Goal: Task Accomplishment & Management: Use online tool/utility

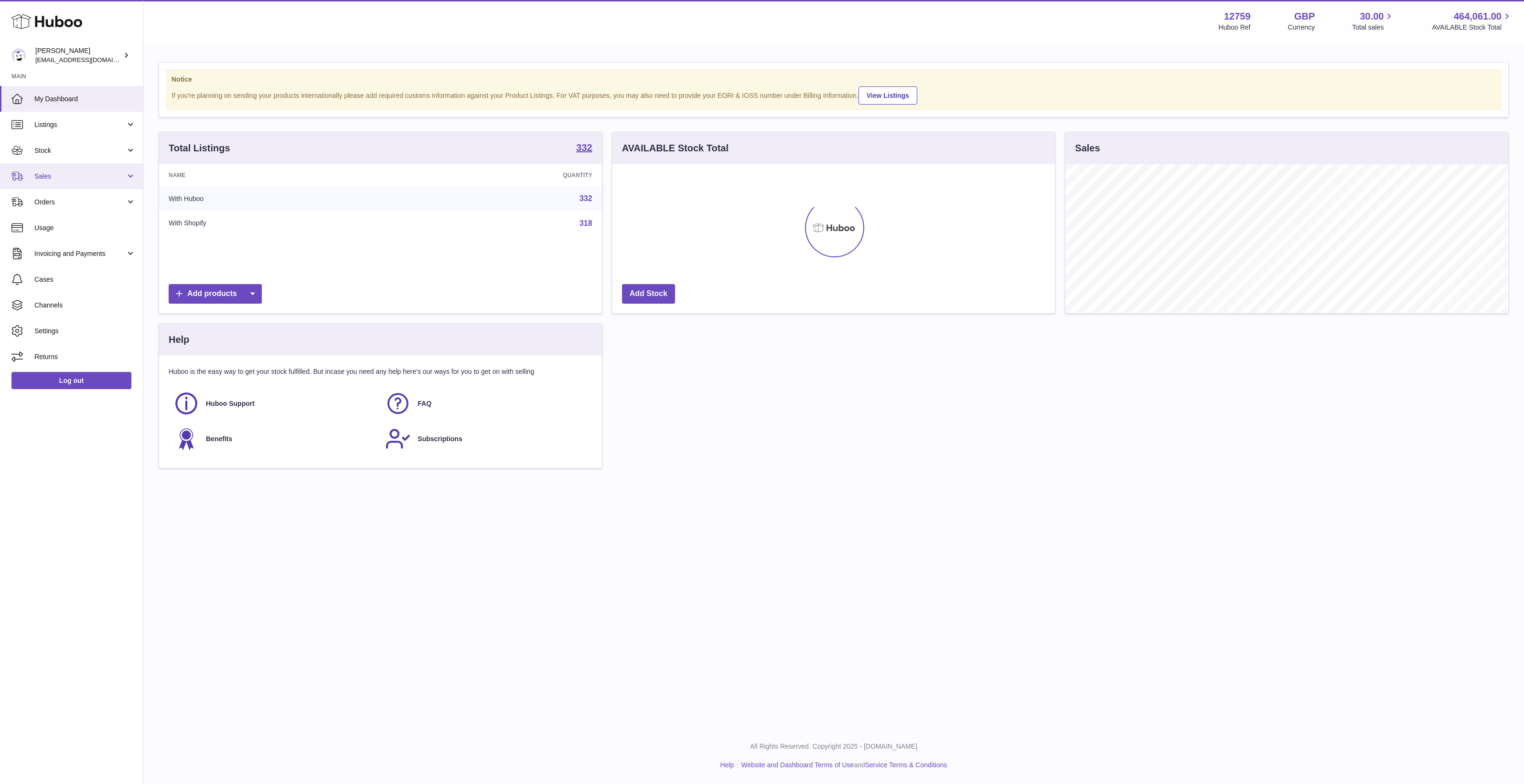
scroll to position [477552, 477257]
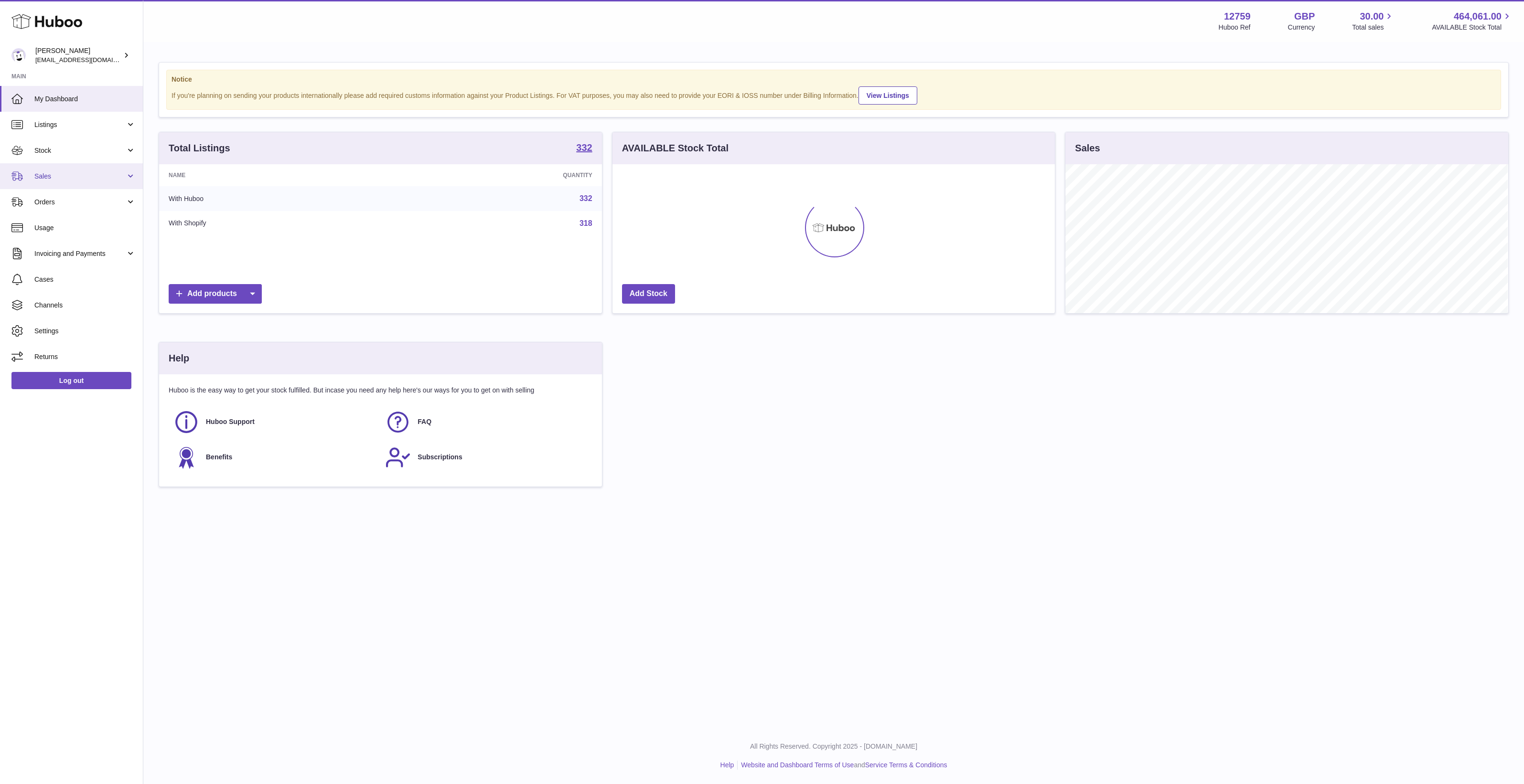
click at [51, 182] on link "Sales" at bounding box center [71, 176] width 143 height 26
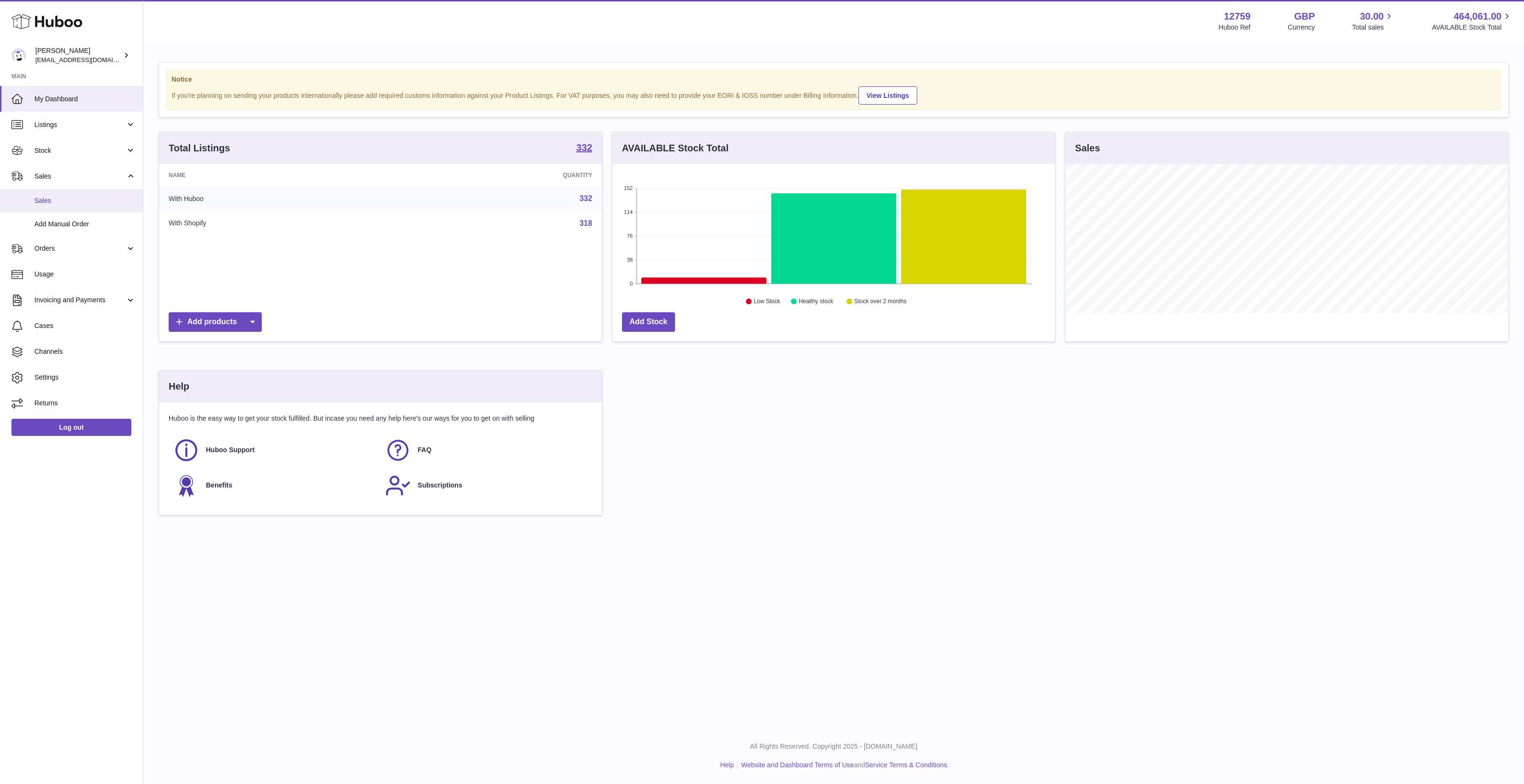
scroll to position [149, 443]
click at [59, 223] on span "Add Manual Order" at bounding box center [84, 224] width 101 height 9
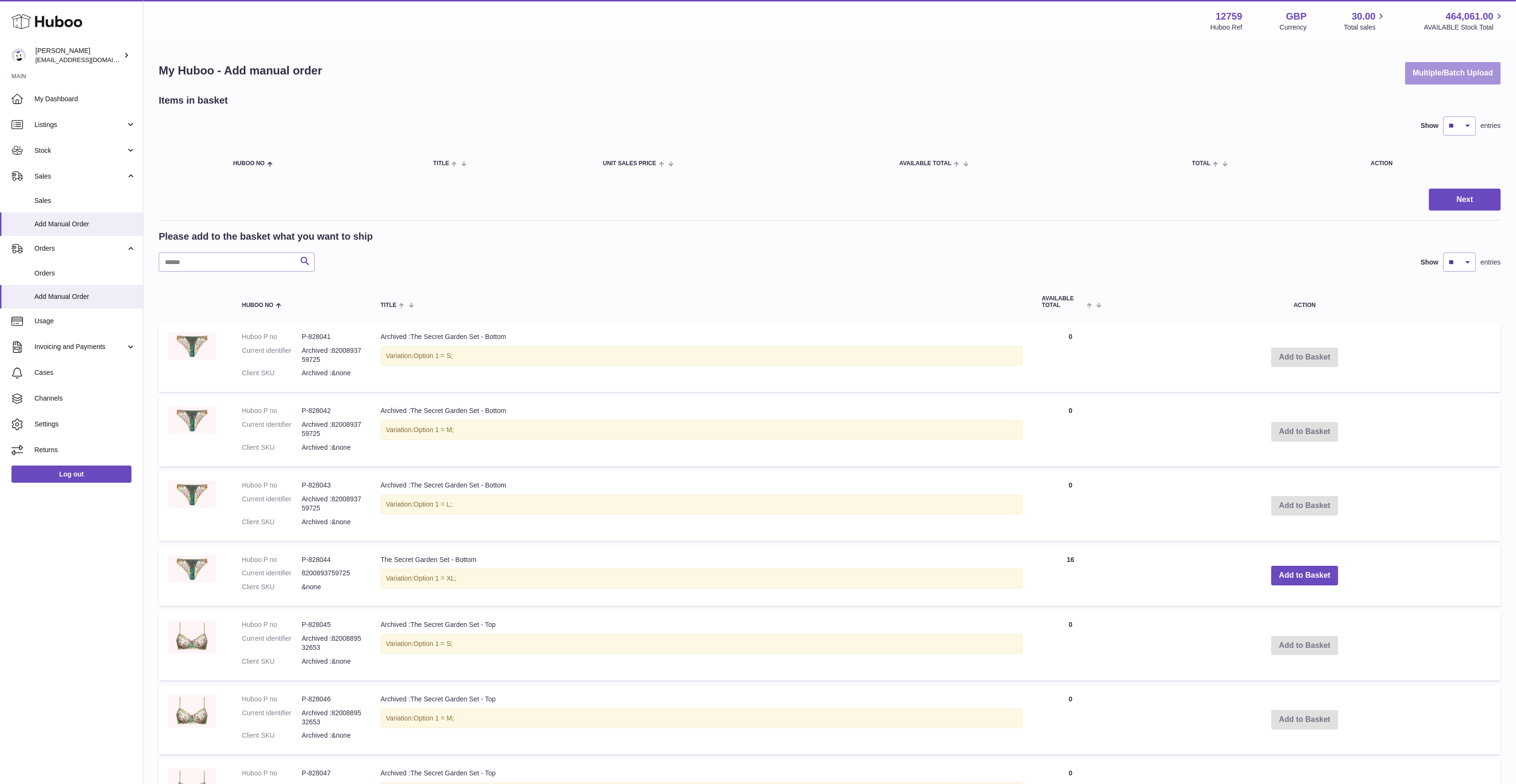
click at [1411, 80] on button "Multiple/Batch Upload" at bounding box center [1453, 74] width 96 height 23
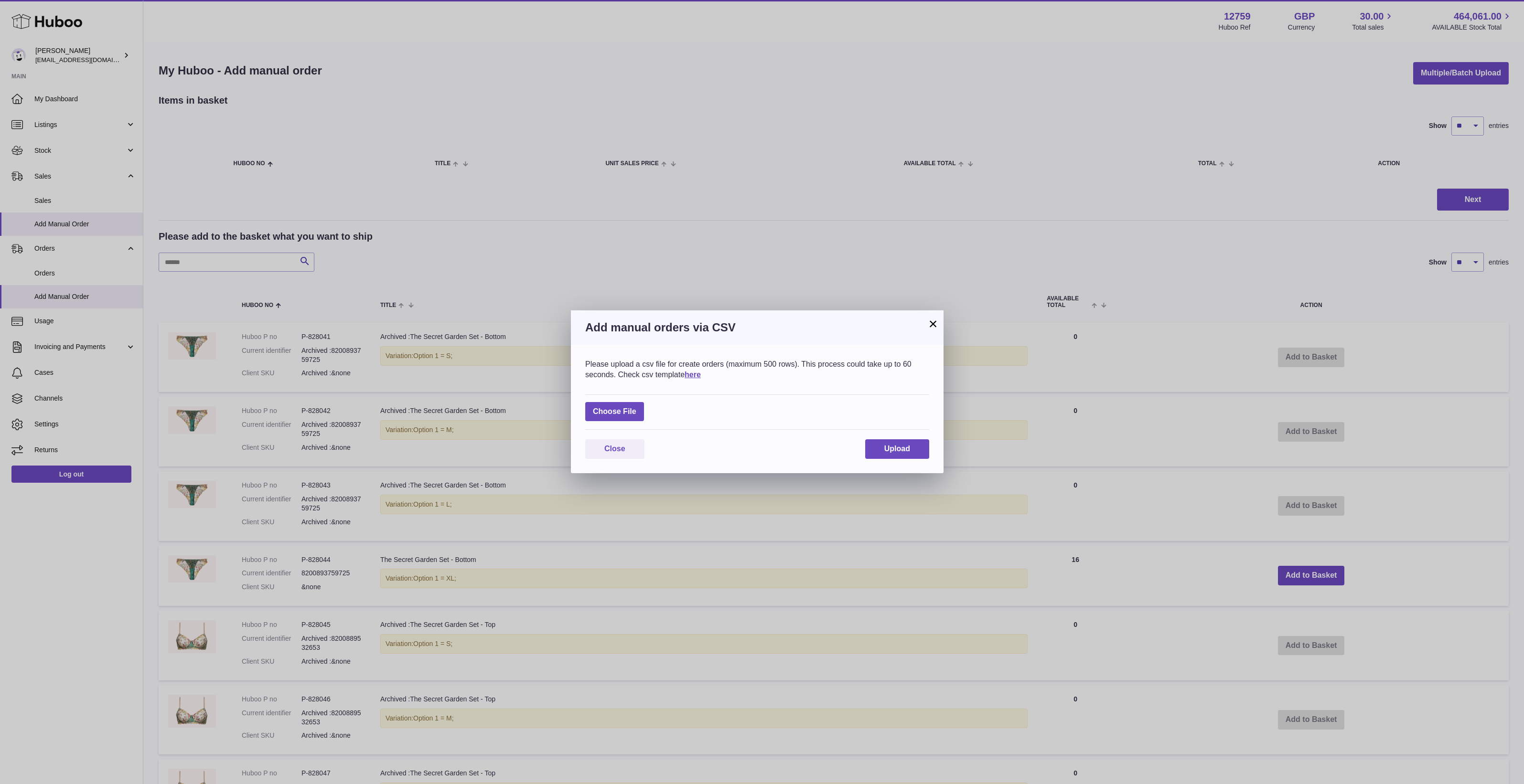
click at [598, 397] on div "Choose File" at bounding box center [757, 412] width 344 height 36
click at [602, 401] on div "Choose File" at bounding box center [757, 412] width 344 height 36
click at [607, 409] on label at bounding box center [614, 412] width 59 height 19
click at [636, 407] on input "file" at bounding box center [636, 407] width 1 height 1
type input "**********"
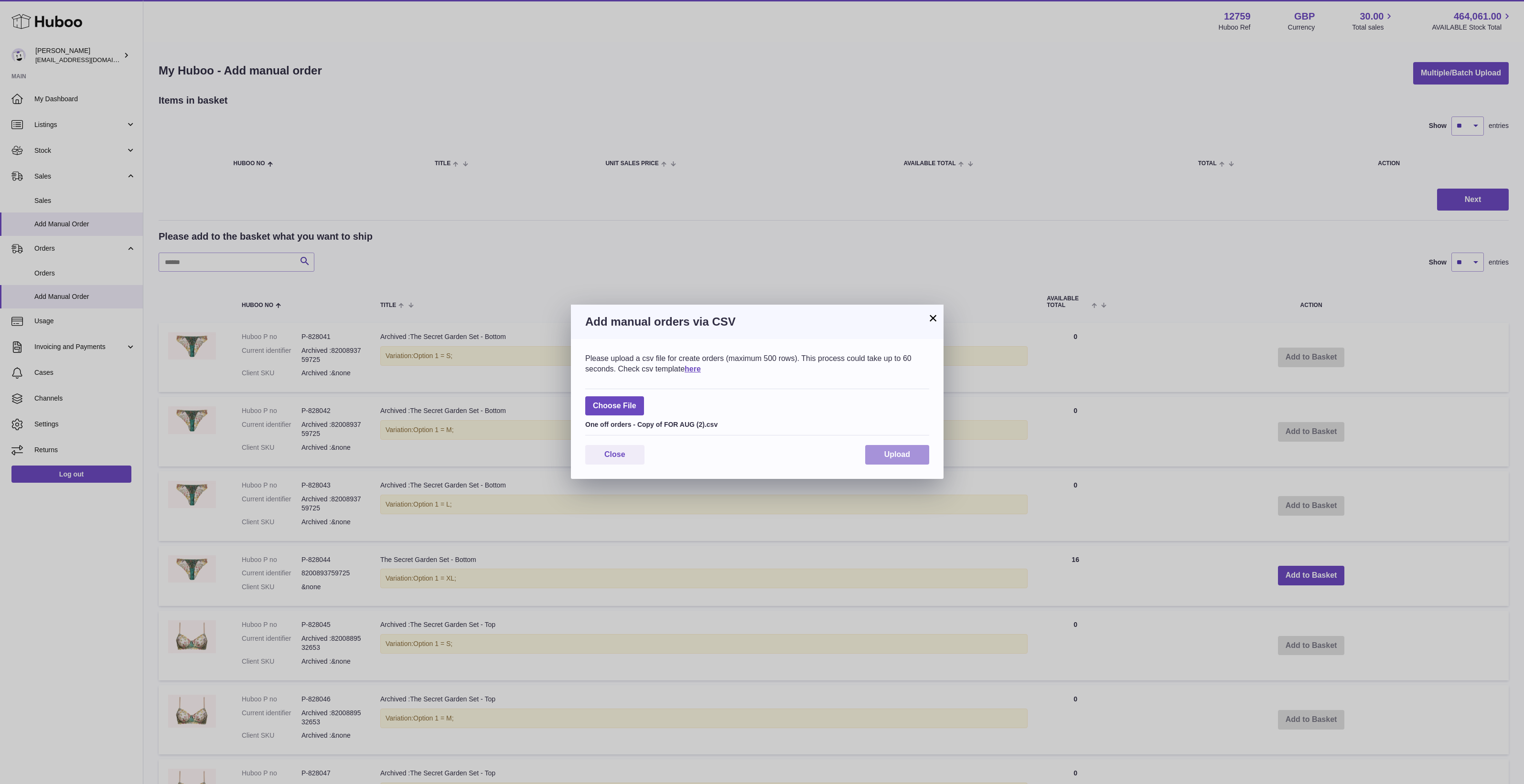
click at [889, 458] on span "Upload" at bounding box center [897, 454] width 26 height 8
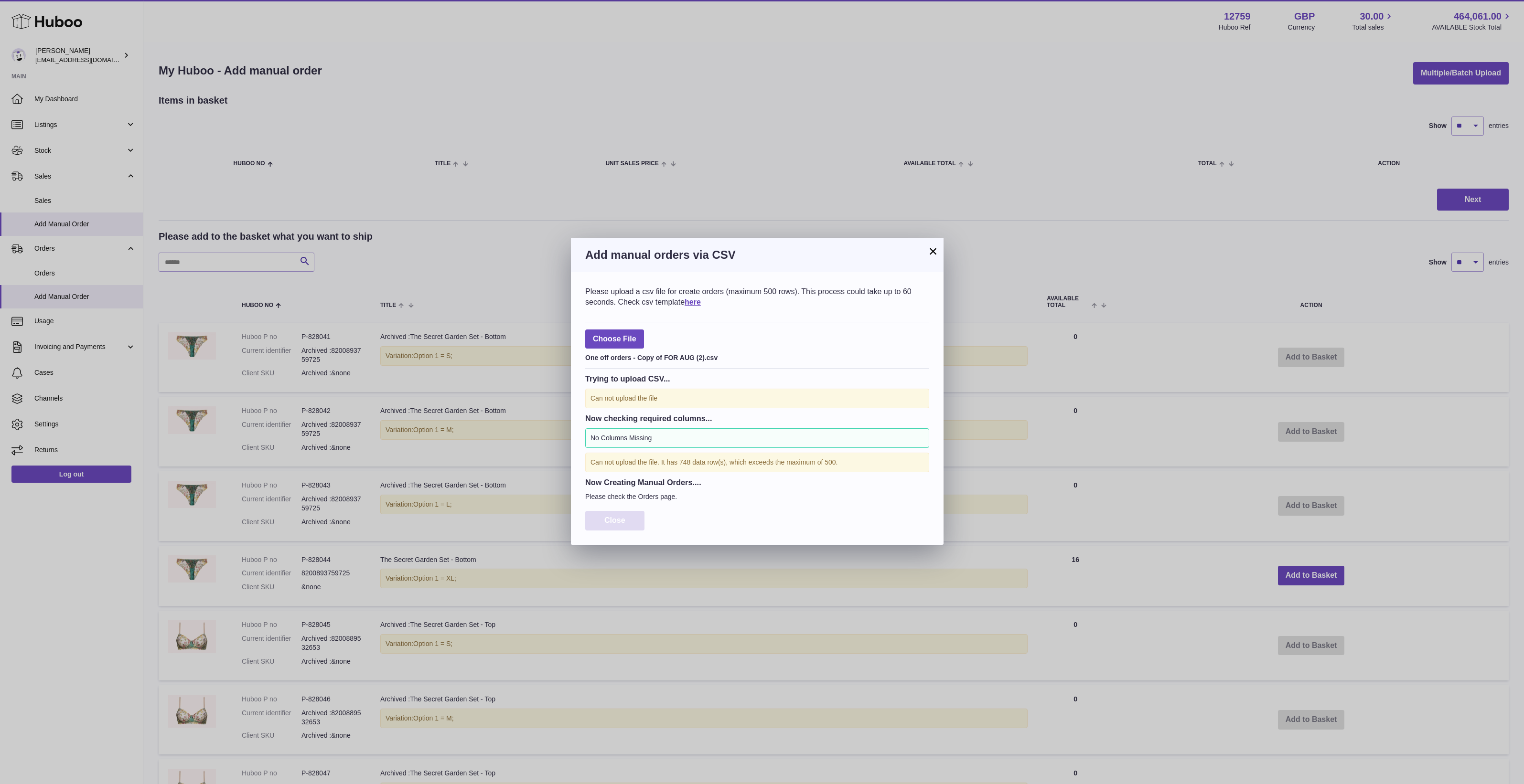
click at [633, 526] on button "Close" at bounding box center [614, 521] width 59 height 19
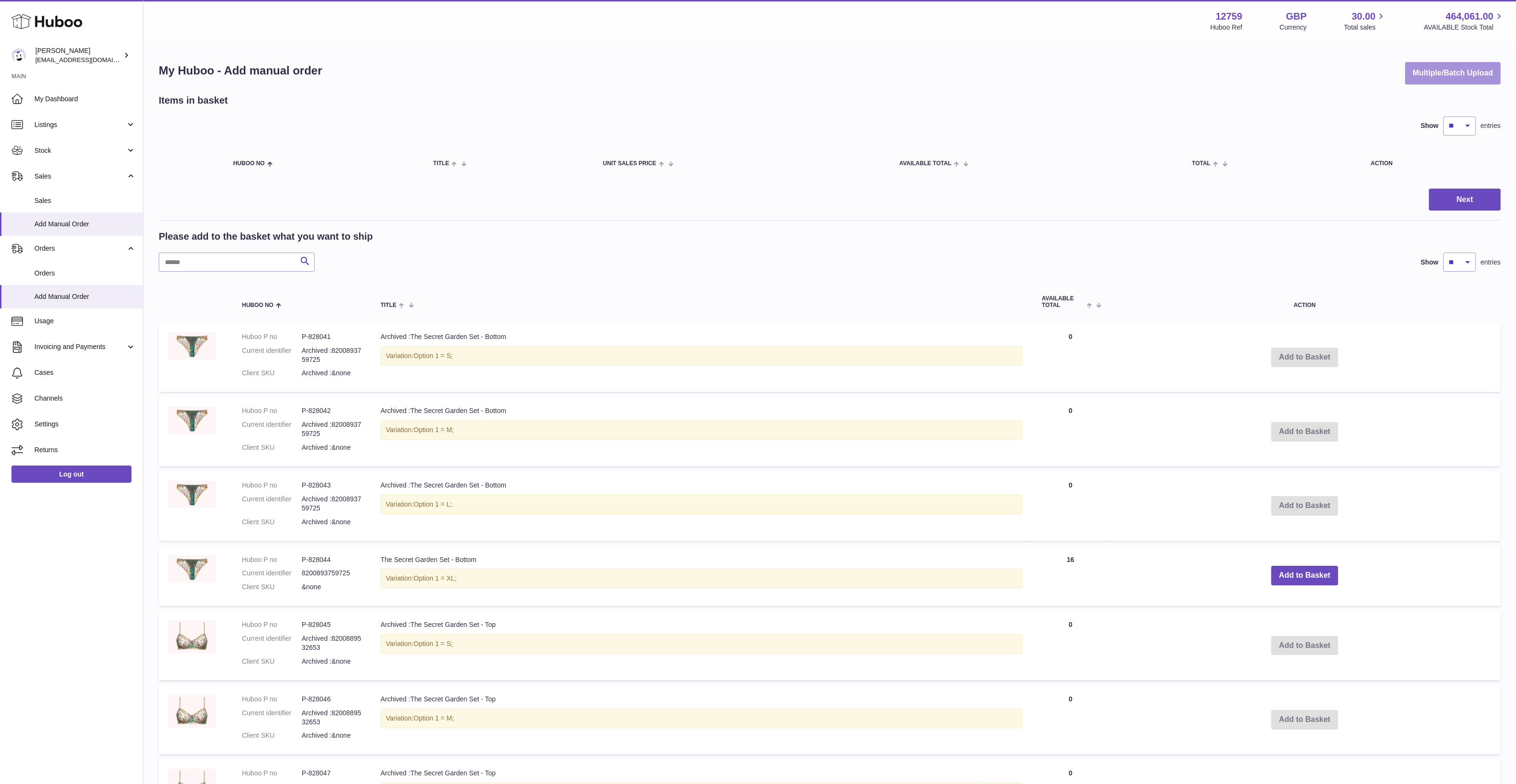
click at [1440, 69] on button "Multiple/Batch Upload" at bounding box center [1453, 74] width 96 height 23
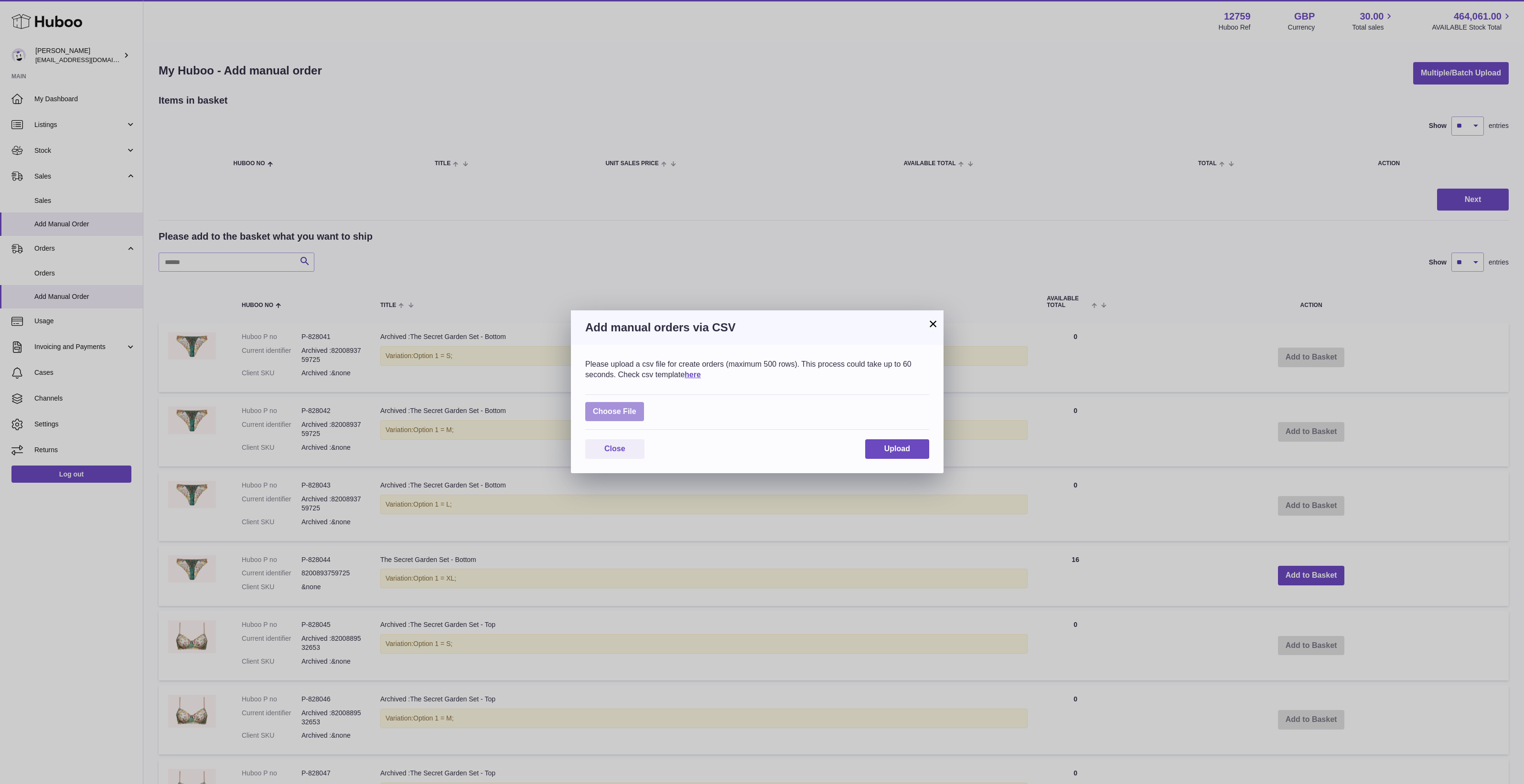
click at [603, 407] on label at bounding box center [614, 412] width 59 height 19
click at [636, 407] on input "file" at bounding box center [636, 407] width 1 height 1
type input "**********"
click at [882, 462] on button "Upload" at bounding box center [897, 455] width 64 height 19
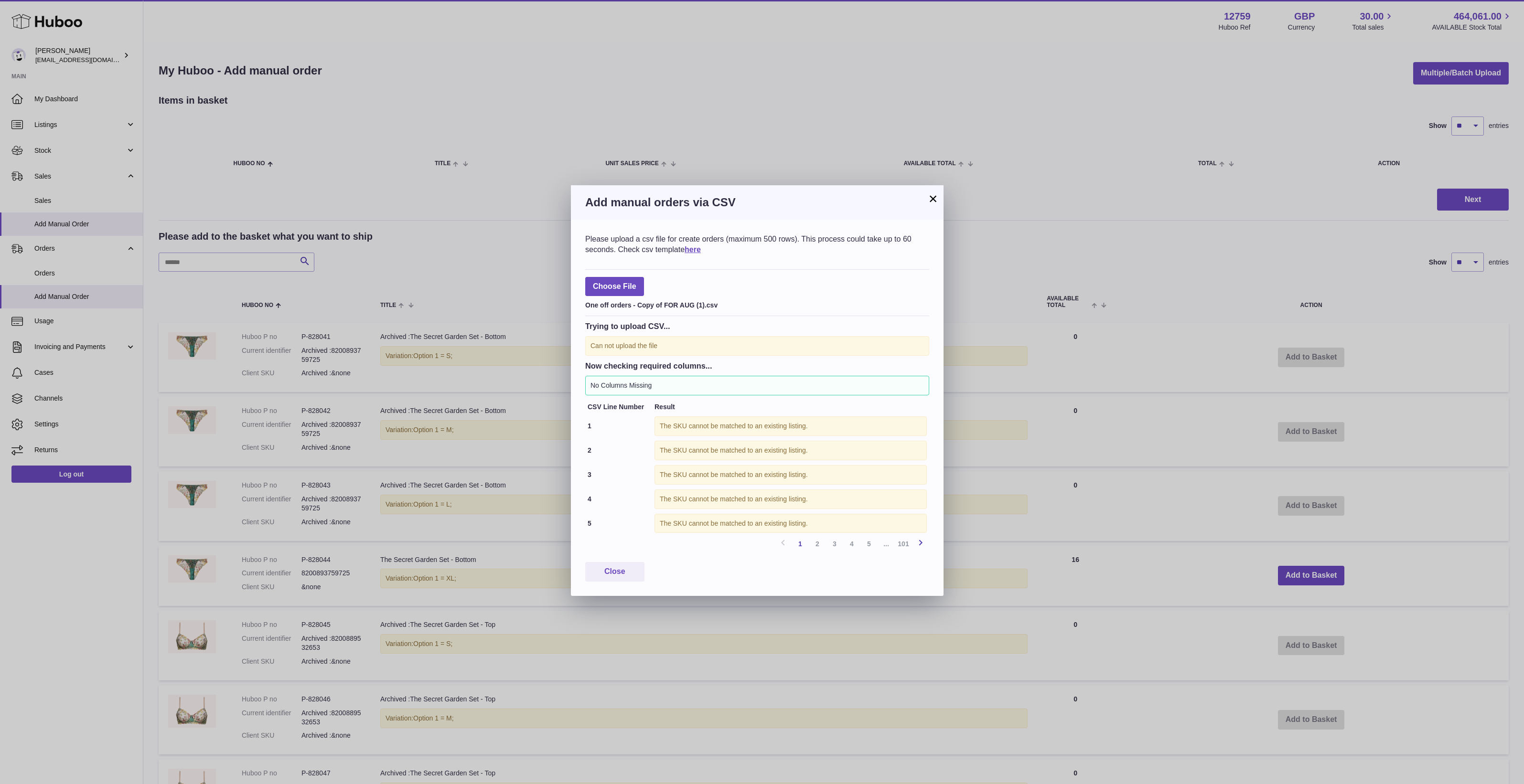
click at [922, 541] on icon at bounding box center [920, 543] width 11 height 12
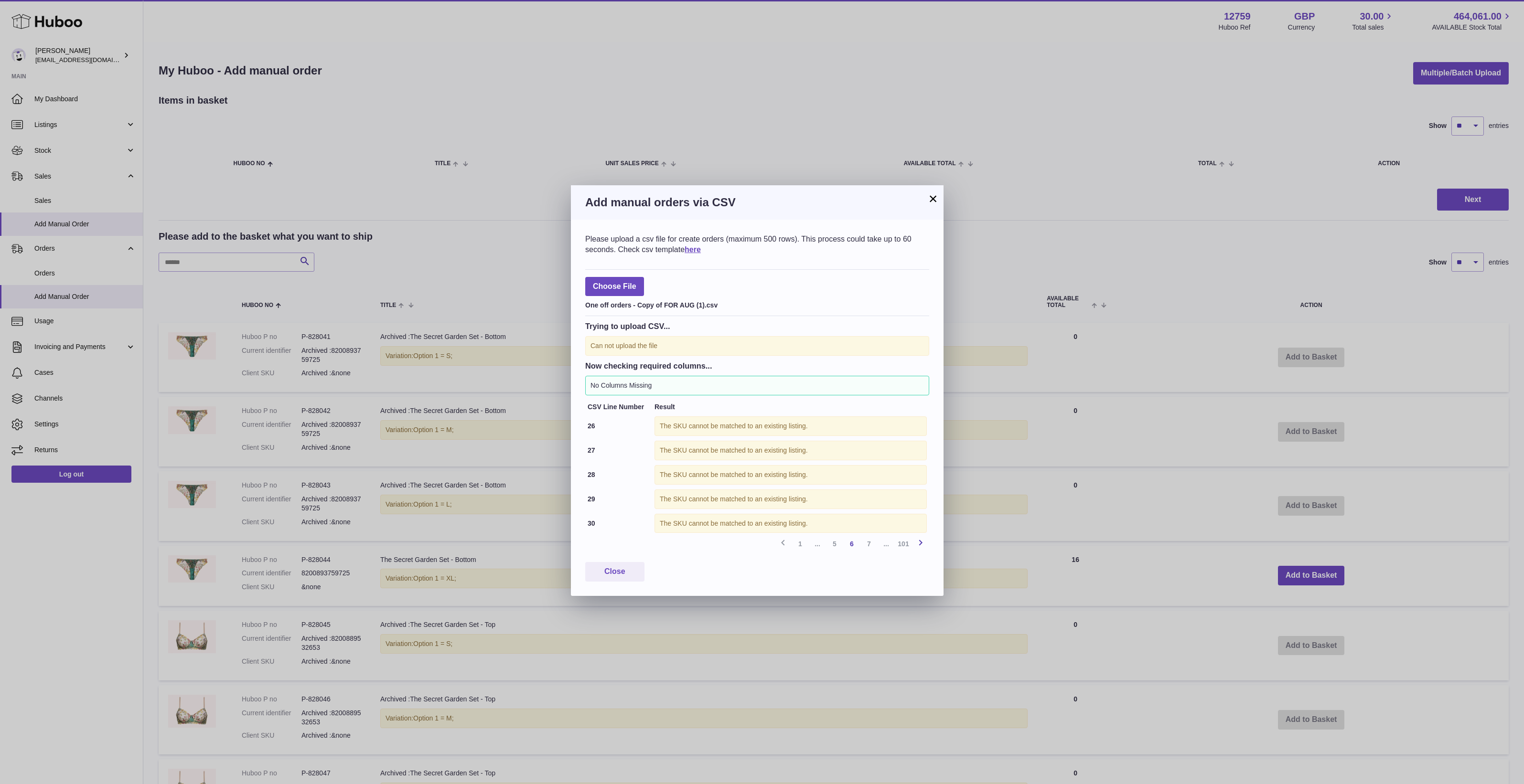
click at [922, 541] on icon at bounding box center [920, 543] width 11 height 12
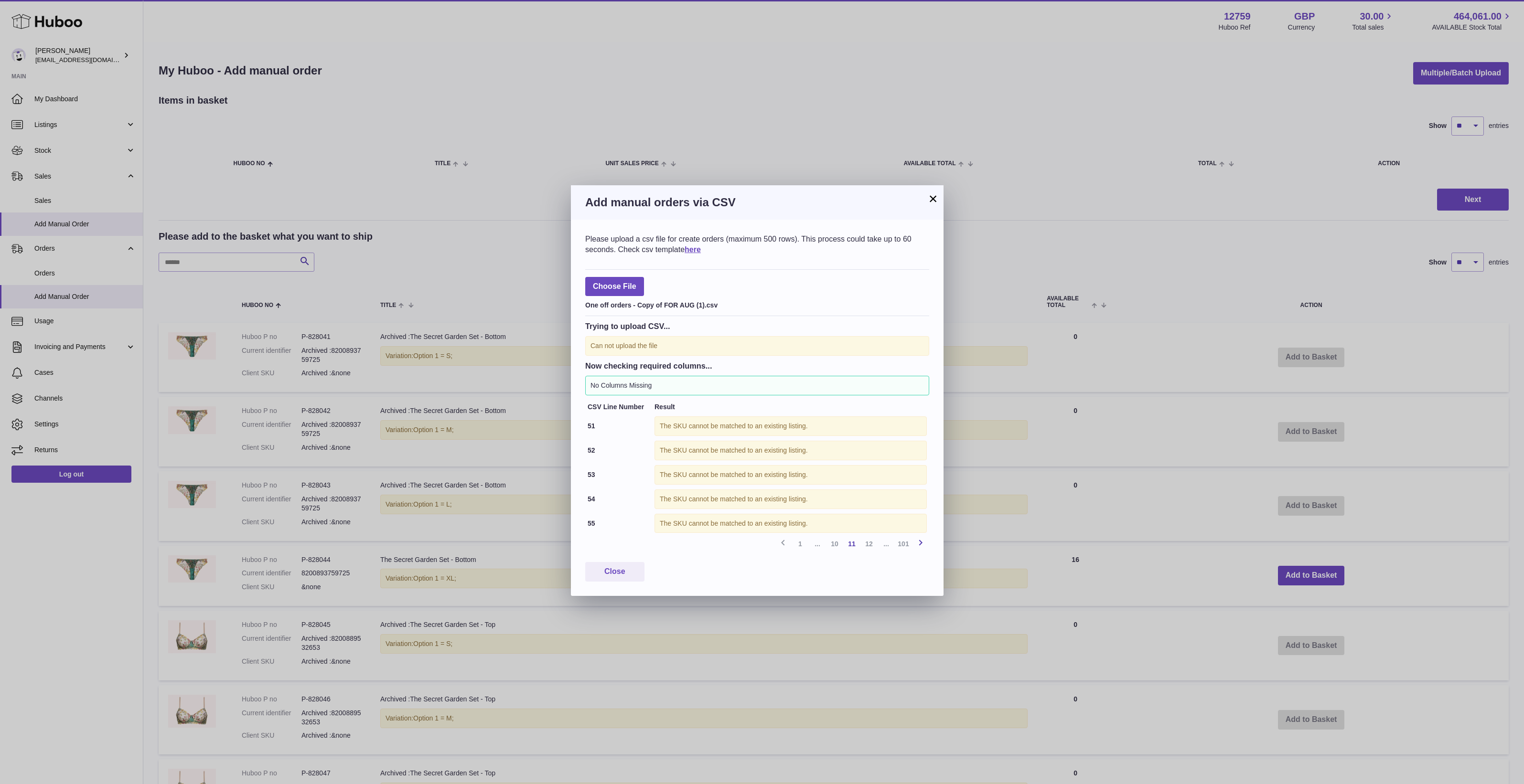
click at [922, 541] on icon at bounding box center [920, 543] width 11 height 12
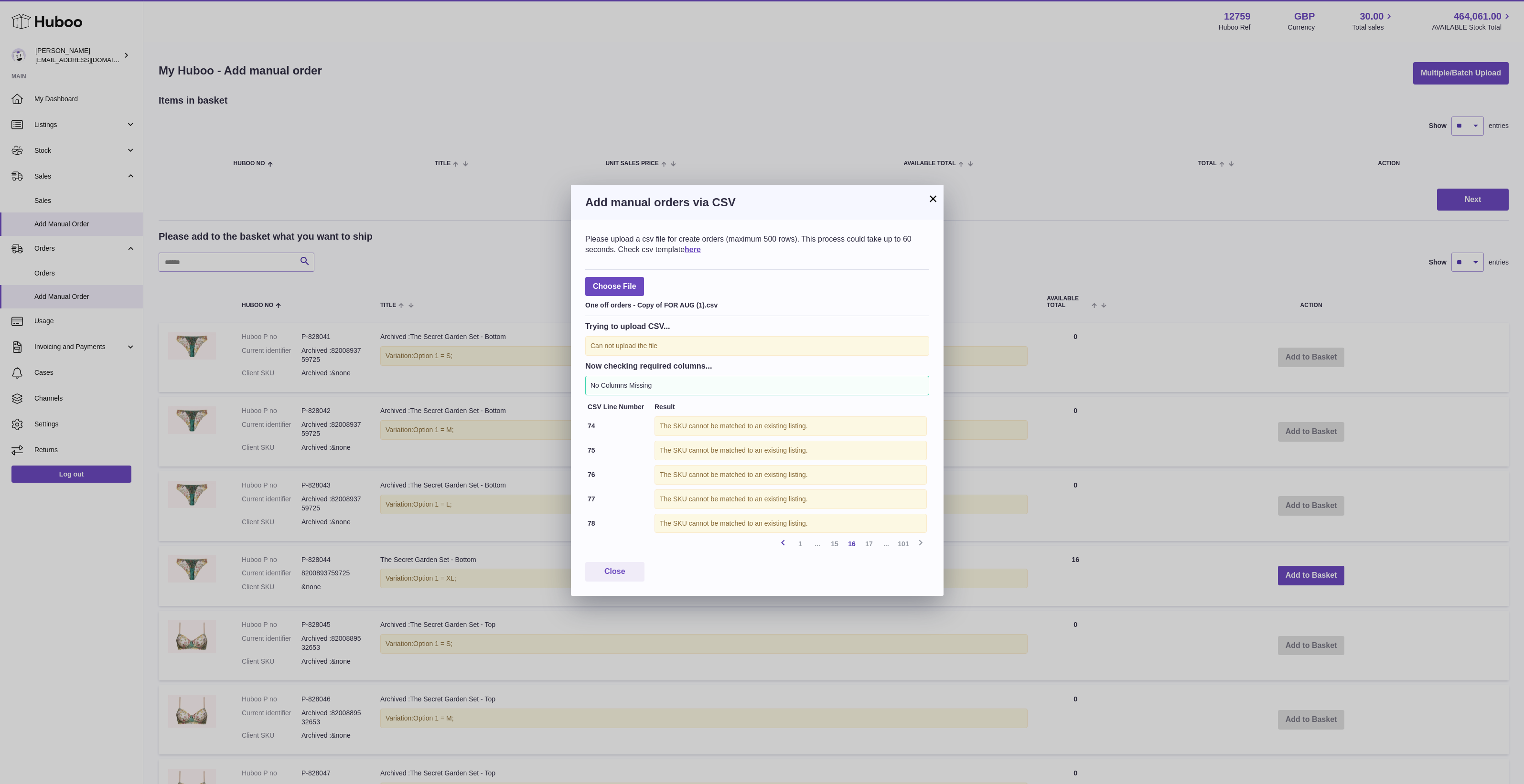
click at [788, 546] on icon at bounding box center [782, 543] width 11 height 12
click at [921, 544] on icon at bounding box center [920, 543] width 11 height 12
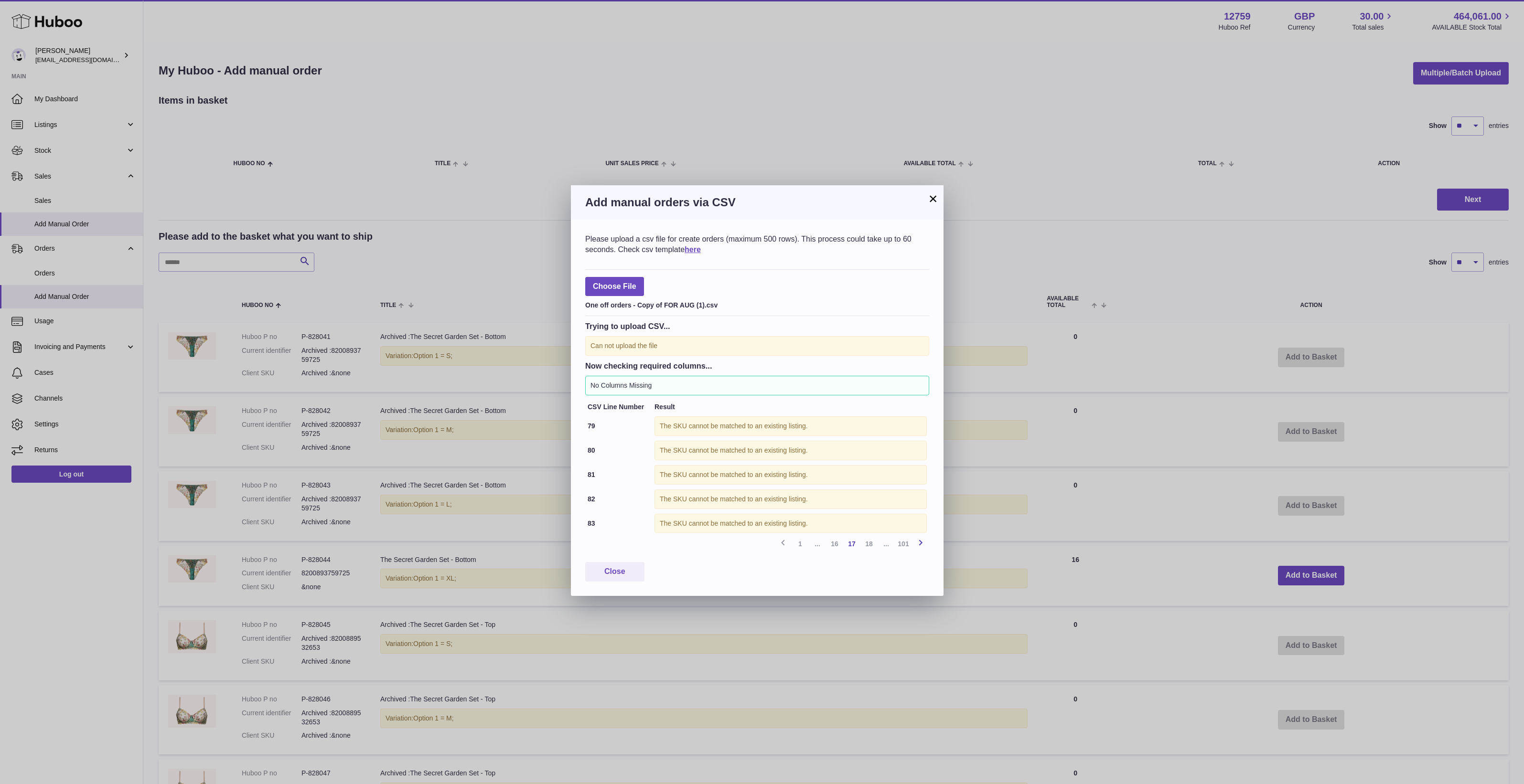
click at [921, 544] on icon at bounding box center [920, 543] width 11 height 12
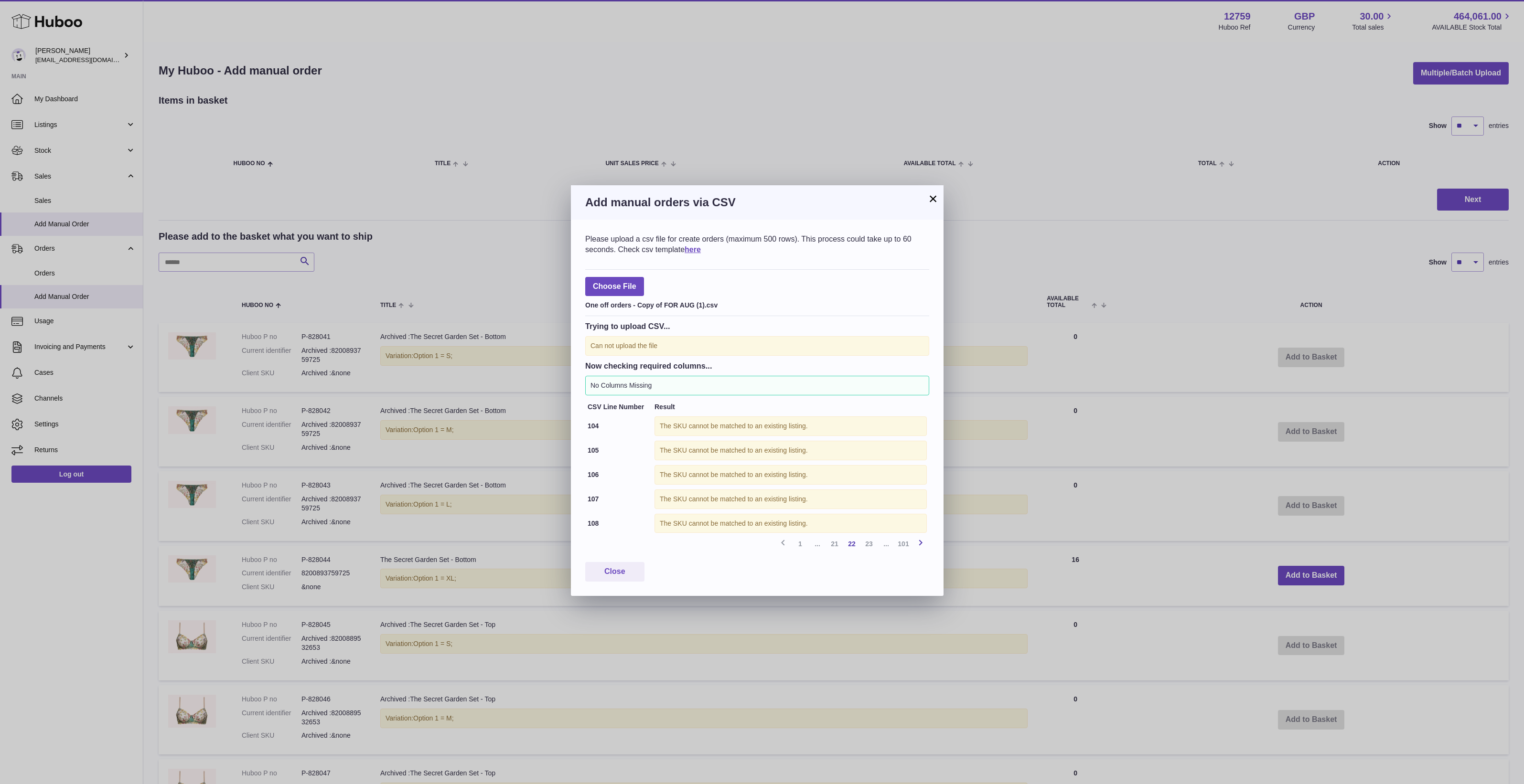
click at [921, 544] on icon at bounding box center [920, 543] width 11 height 12
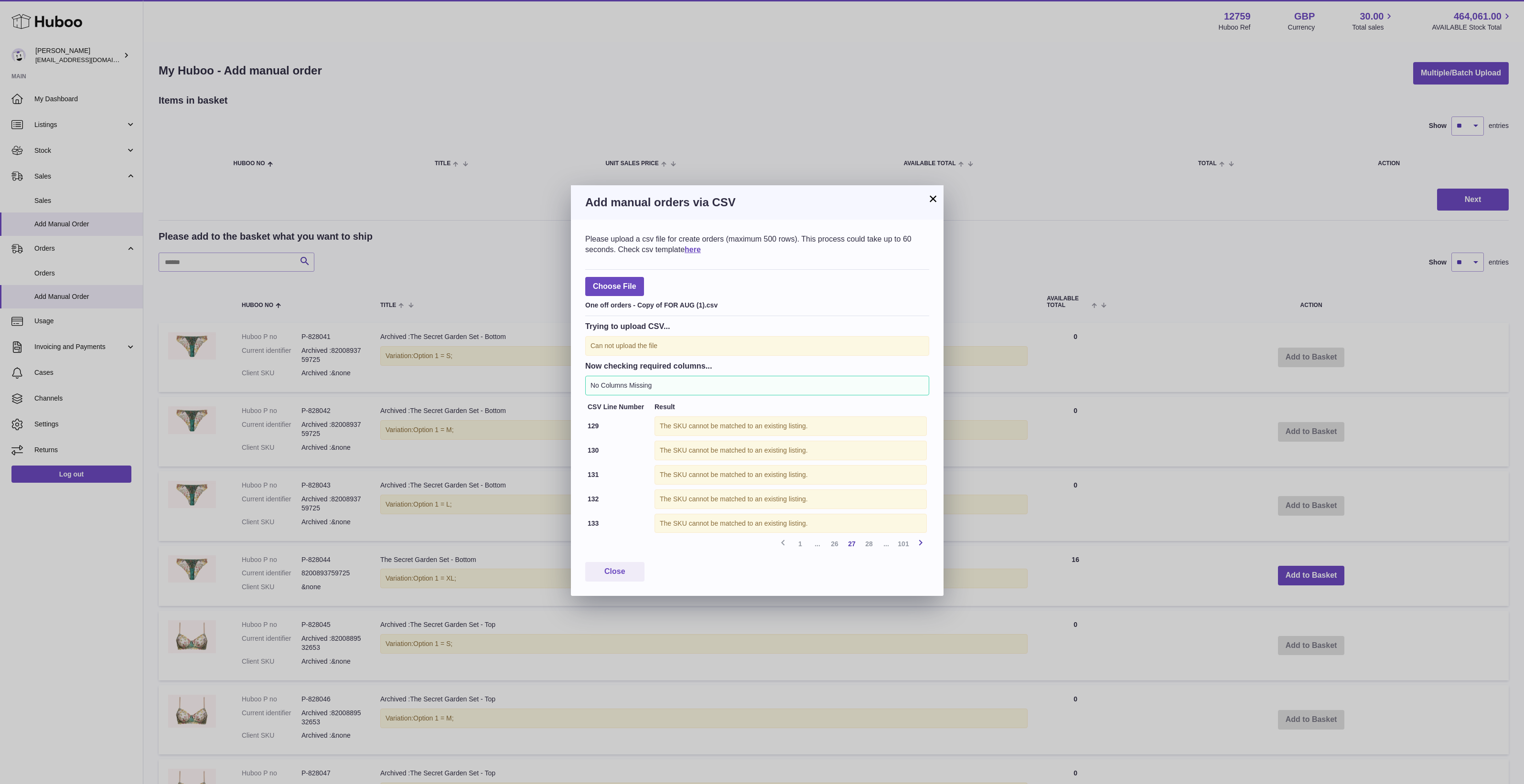
click at [921, 544] on icon at bounding box center [920, 543] width 11 height 12
click at [784, 548] on icon at bounding box center [782, 543] width 11 height 12
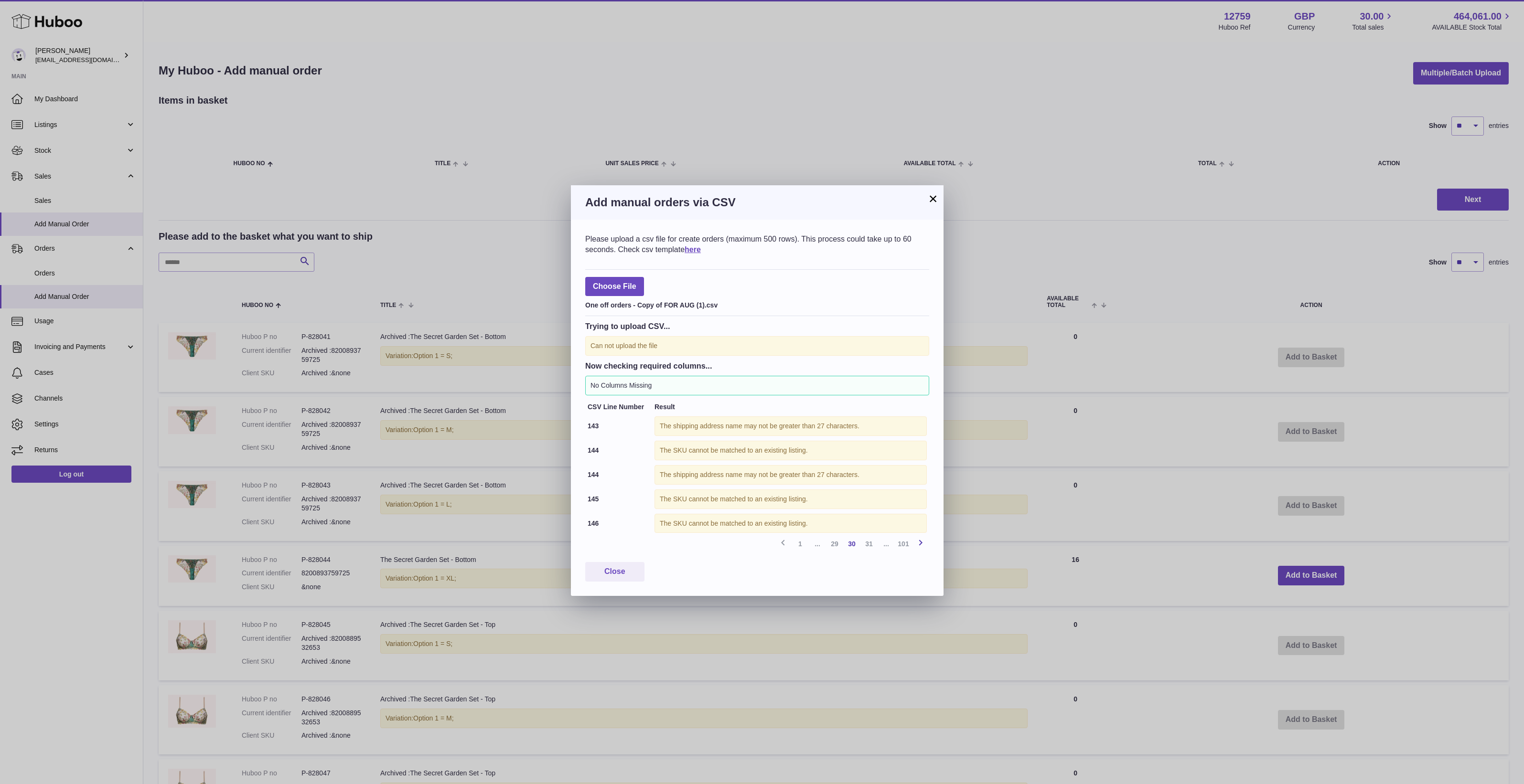
click at [920, 543] on icon at bounding box center [920, 543] width 11 height 12
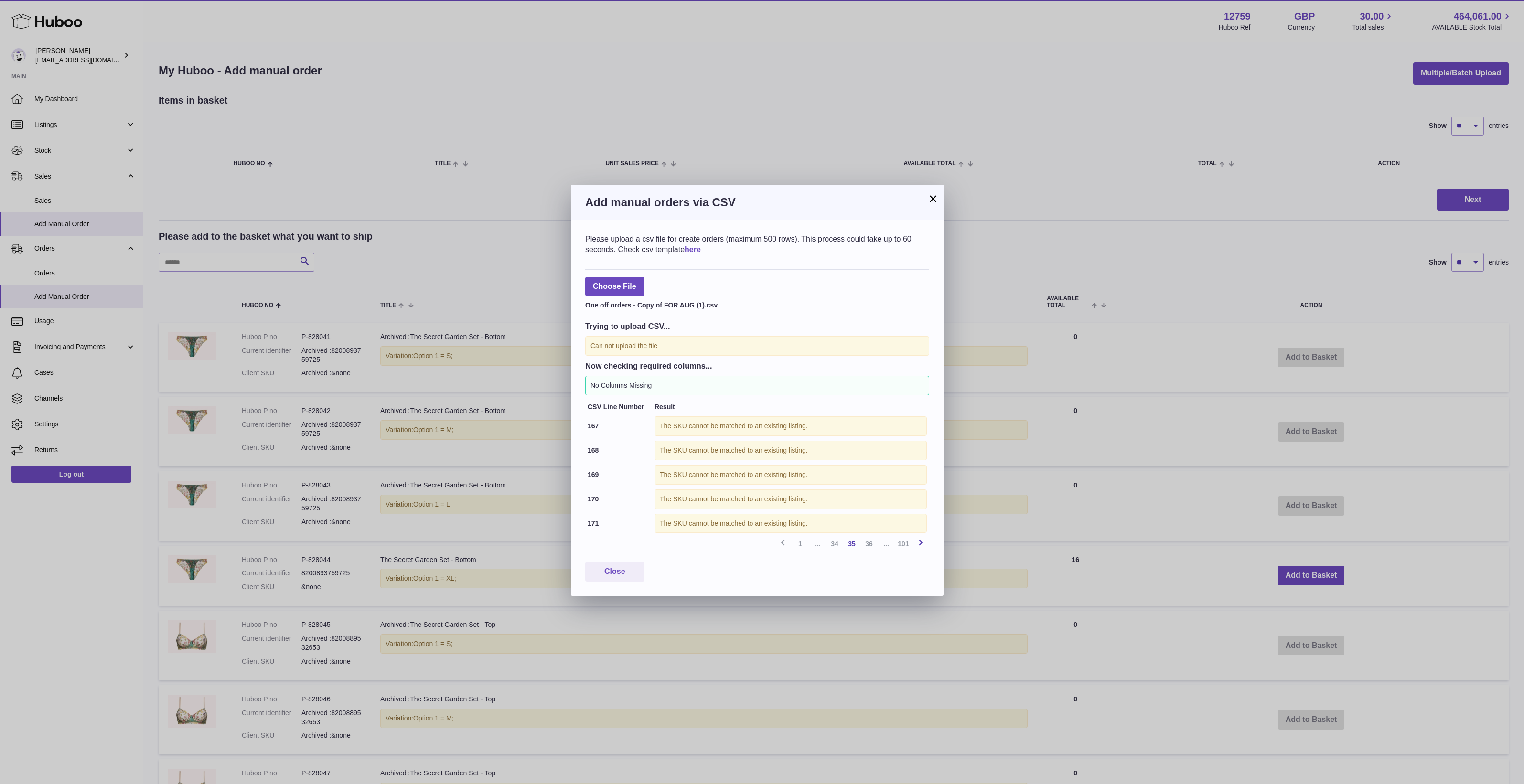
click at [920, 543] on icon at bounding box center [920, 543] width 11 height 12
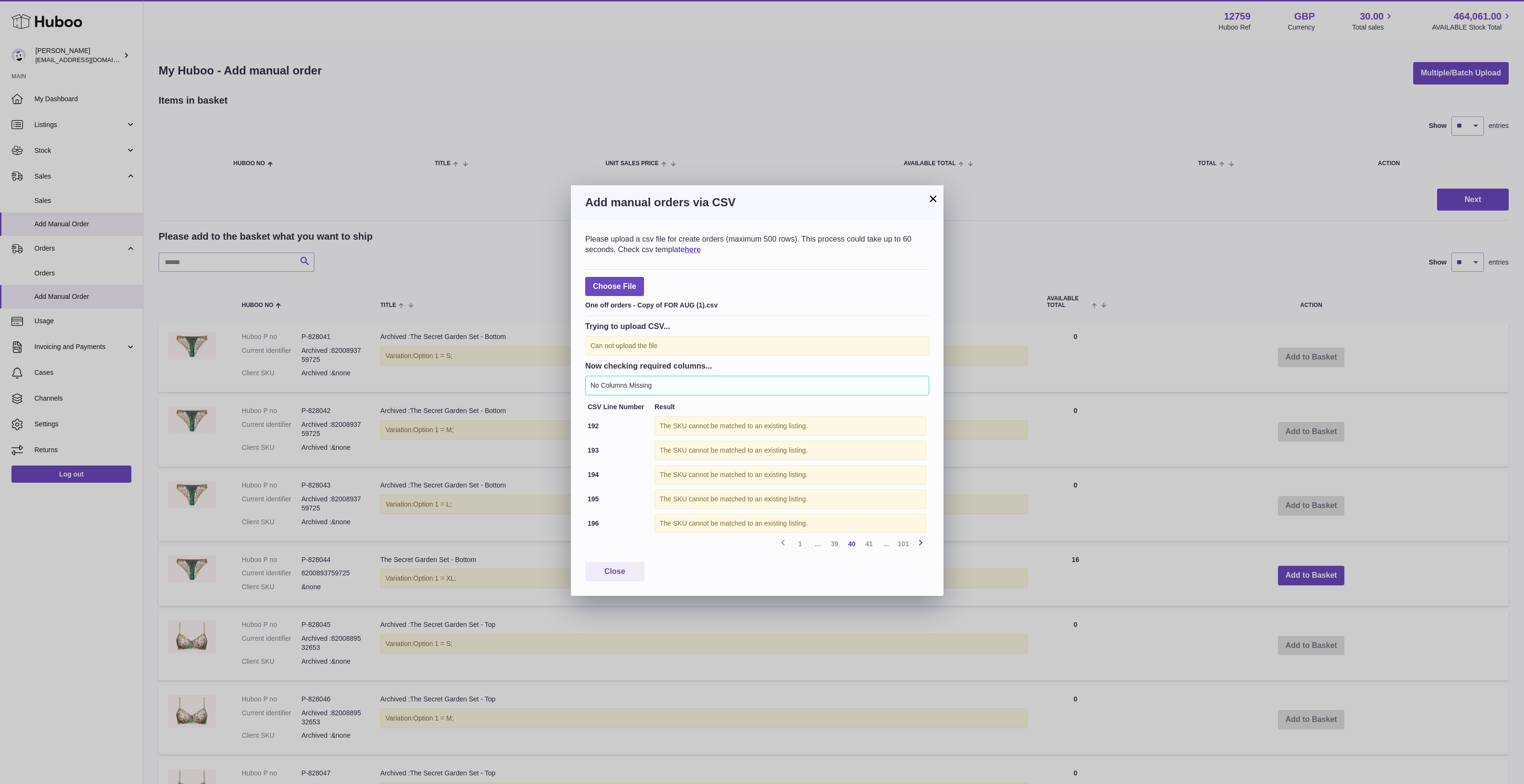
click at [920, 543] on icon at bounding box center [920, 543] width 11 height 12
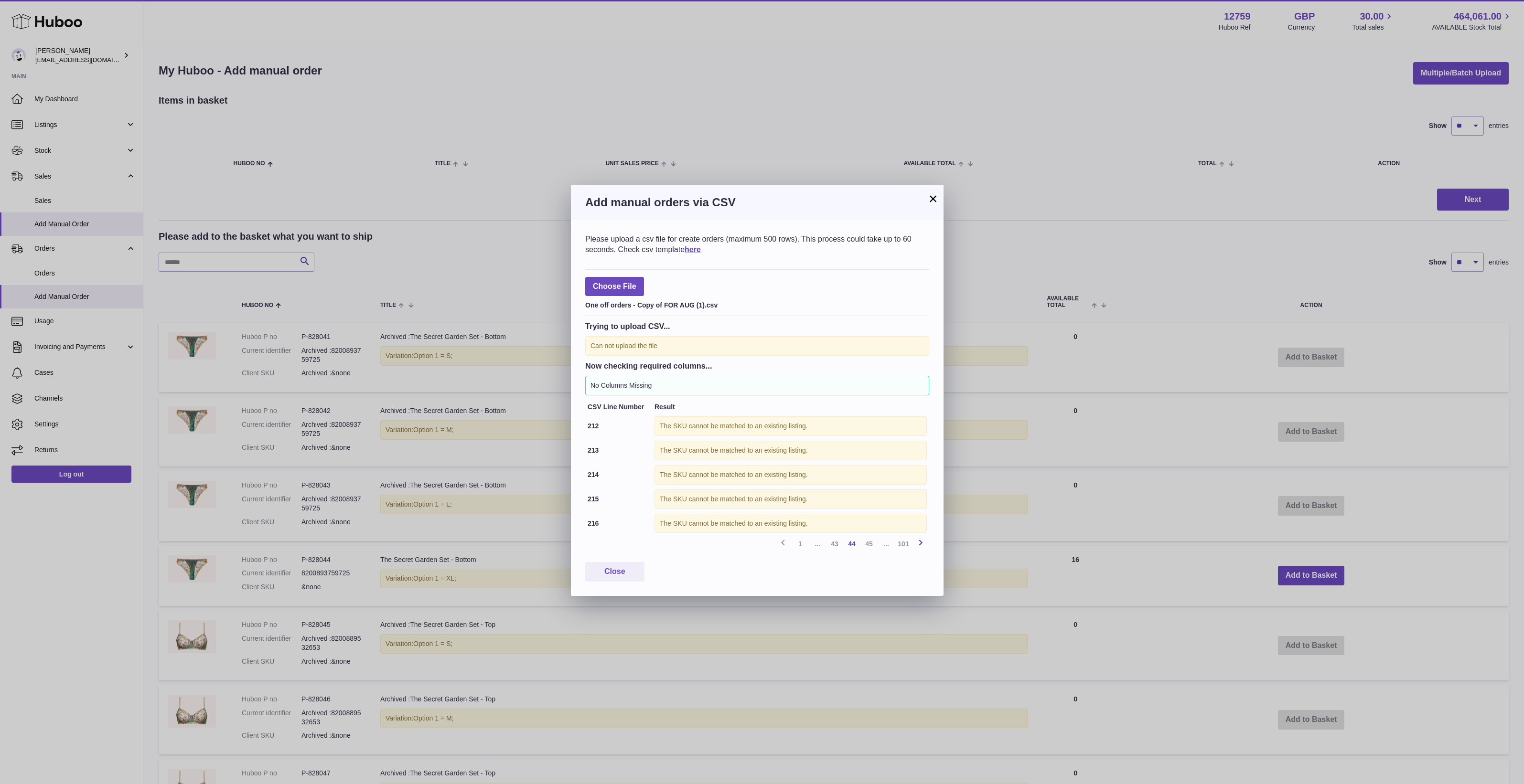
click at [920, 543] on icon at bounding box center [920, 543] width 11 height 12
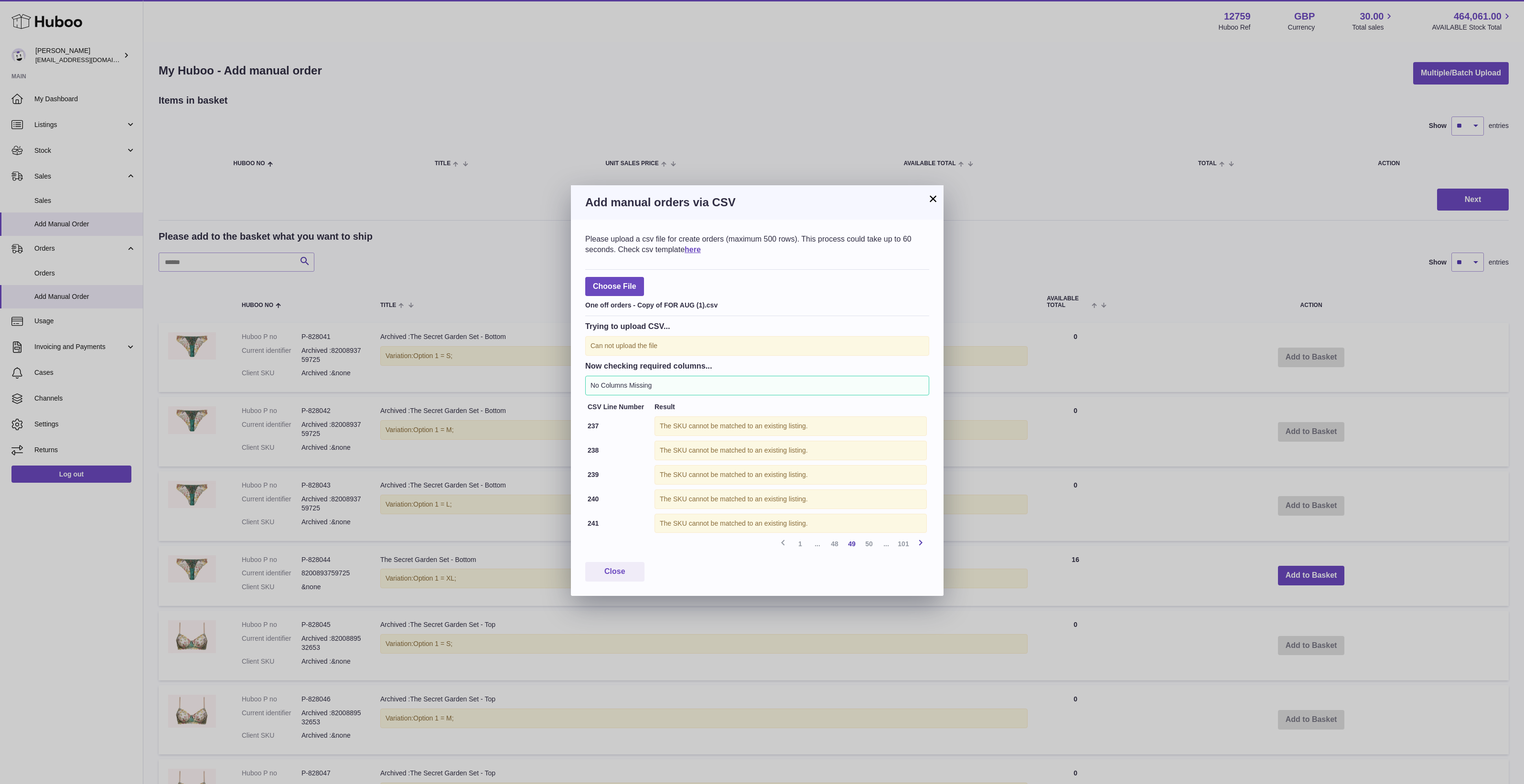
click at [920, 543] on icon at bounding box center [920, 543] width 11 height 12
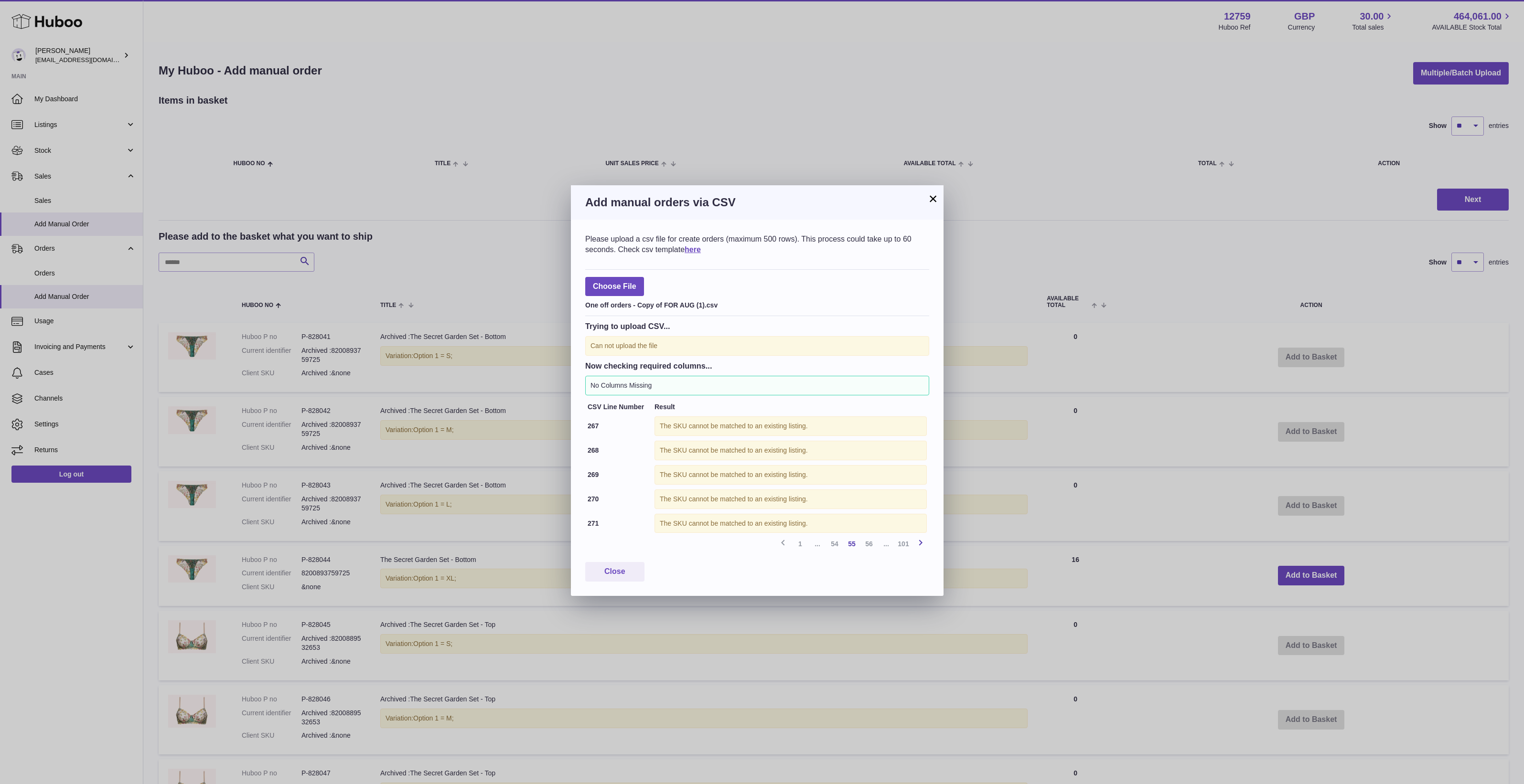
click at [920, 543] on icon at bounding box center [920, 543] width 11 height 12
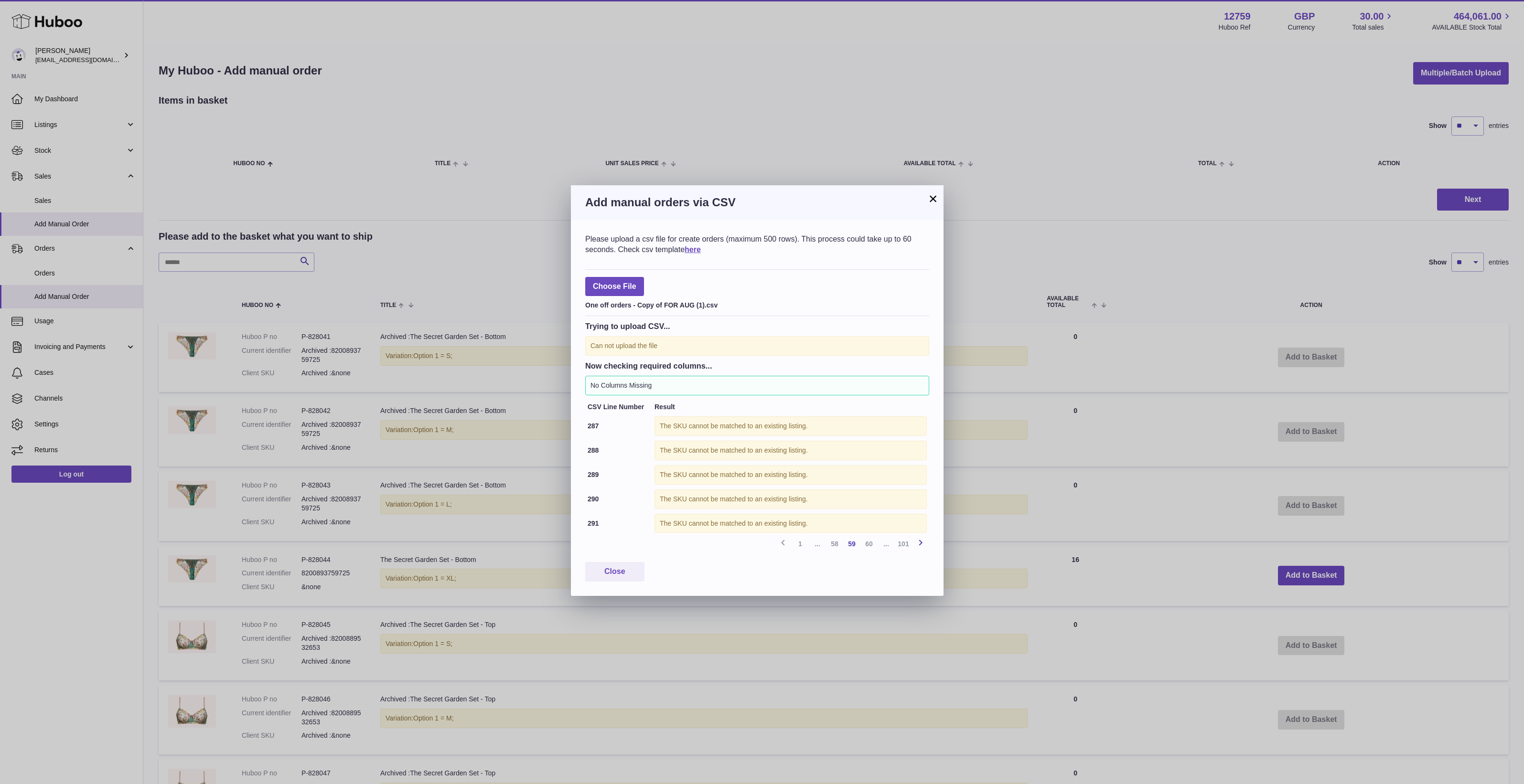
click at [920, 543] on icon at bounding box center [920, 543] width 11 height 12
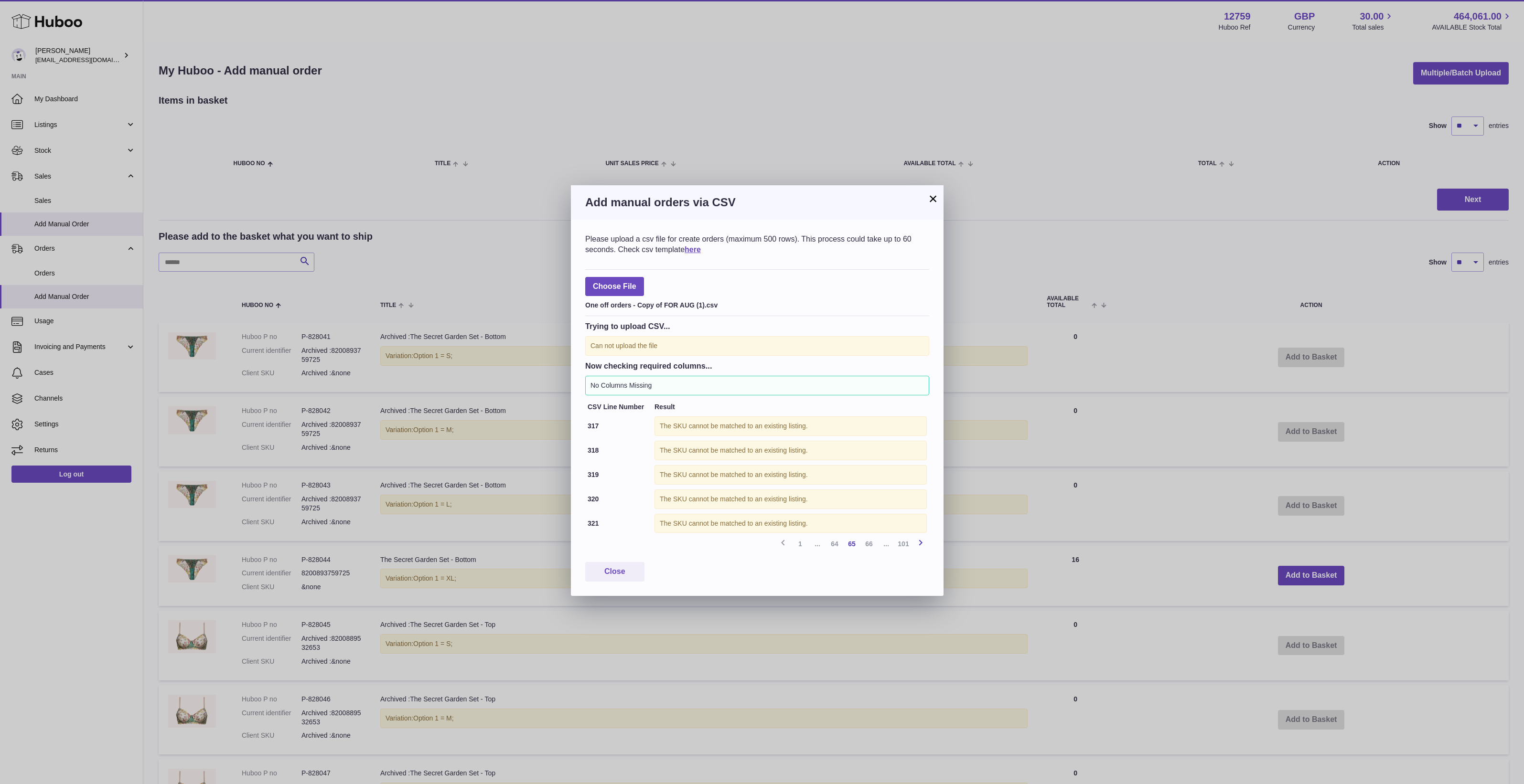
click at [920, 543] on icon at bounding box center [920, 543] width 11 height 12
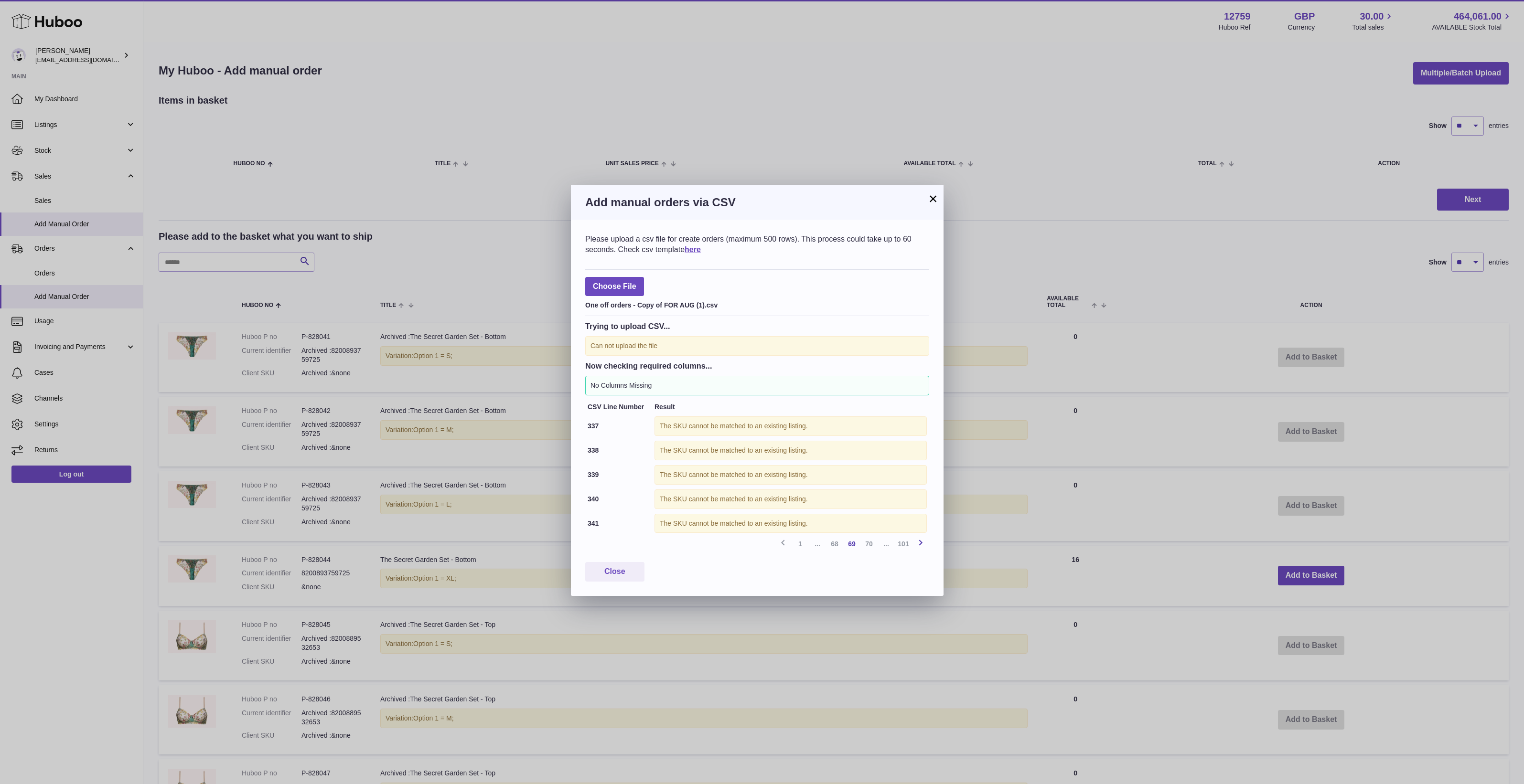
click at [920, 543] on icon at bounding box center [920, 543] width 11 height 12
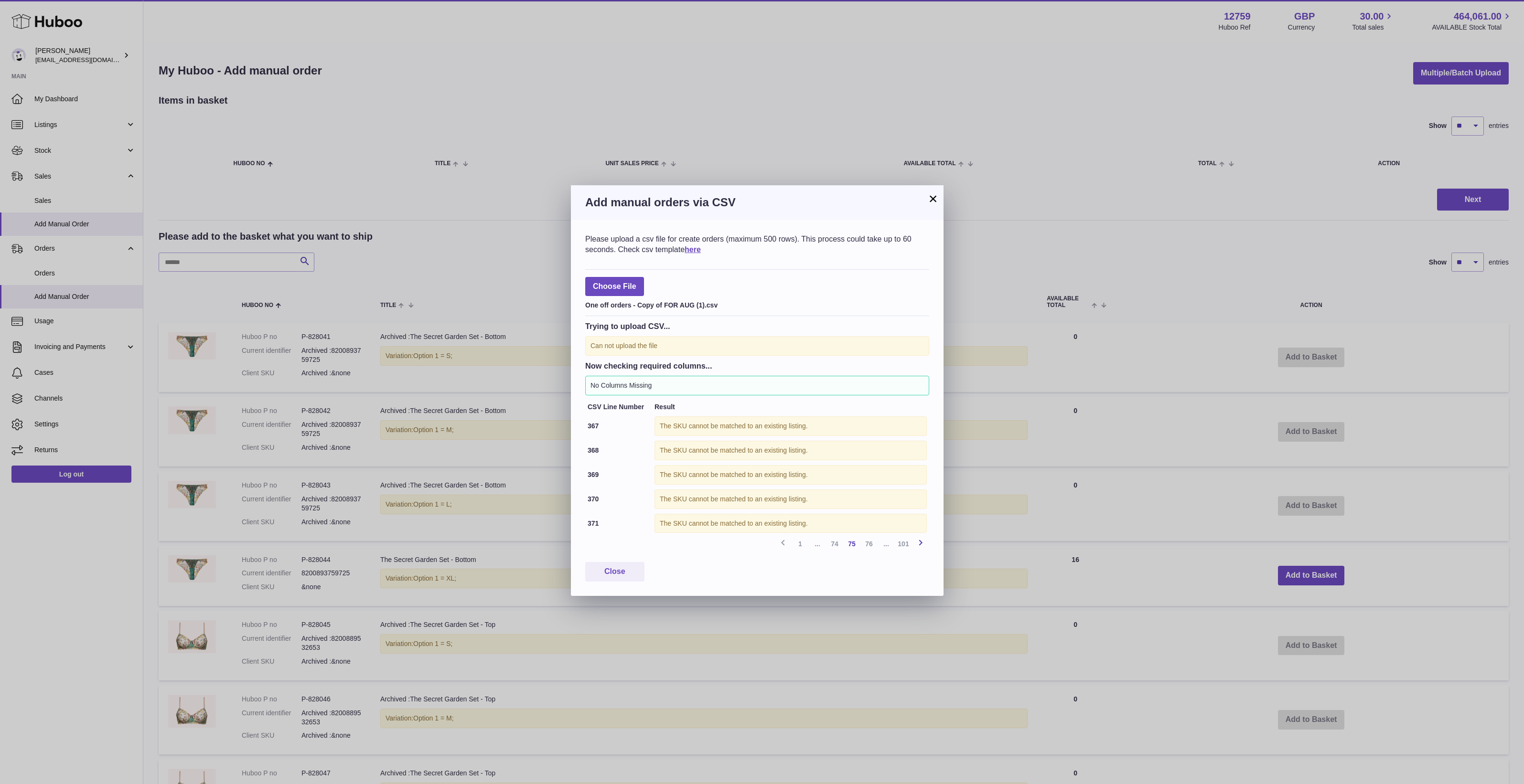
click at [920, 543] on icon at bounding box center [920, 543] width 11 height 12
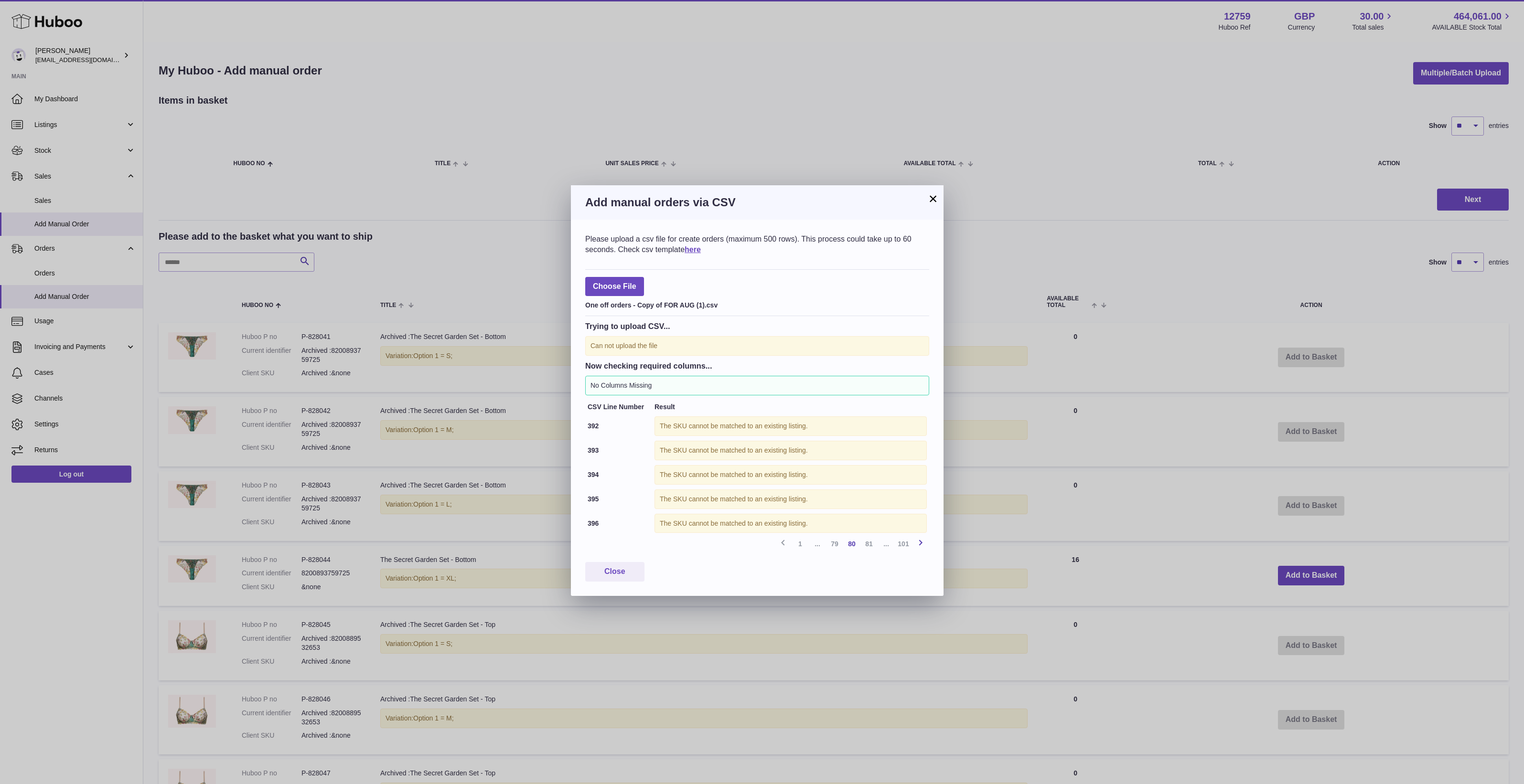
click at [920, 543] on icon at bounding box center [920, 543] width 11 height 12
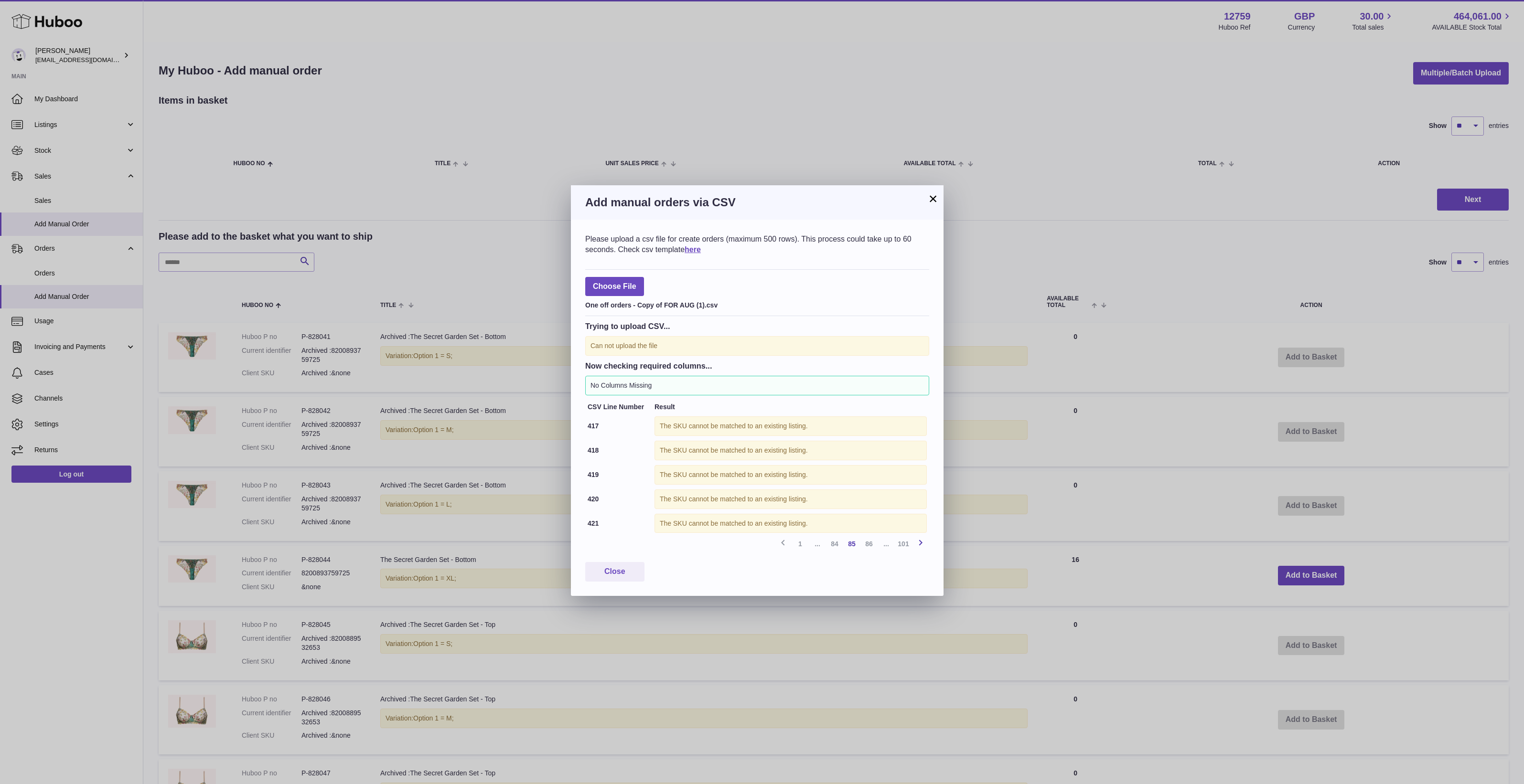
click at [920, 543] on icon at bounding box center [920, 543] width 11 height 12
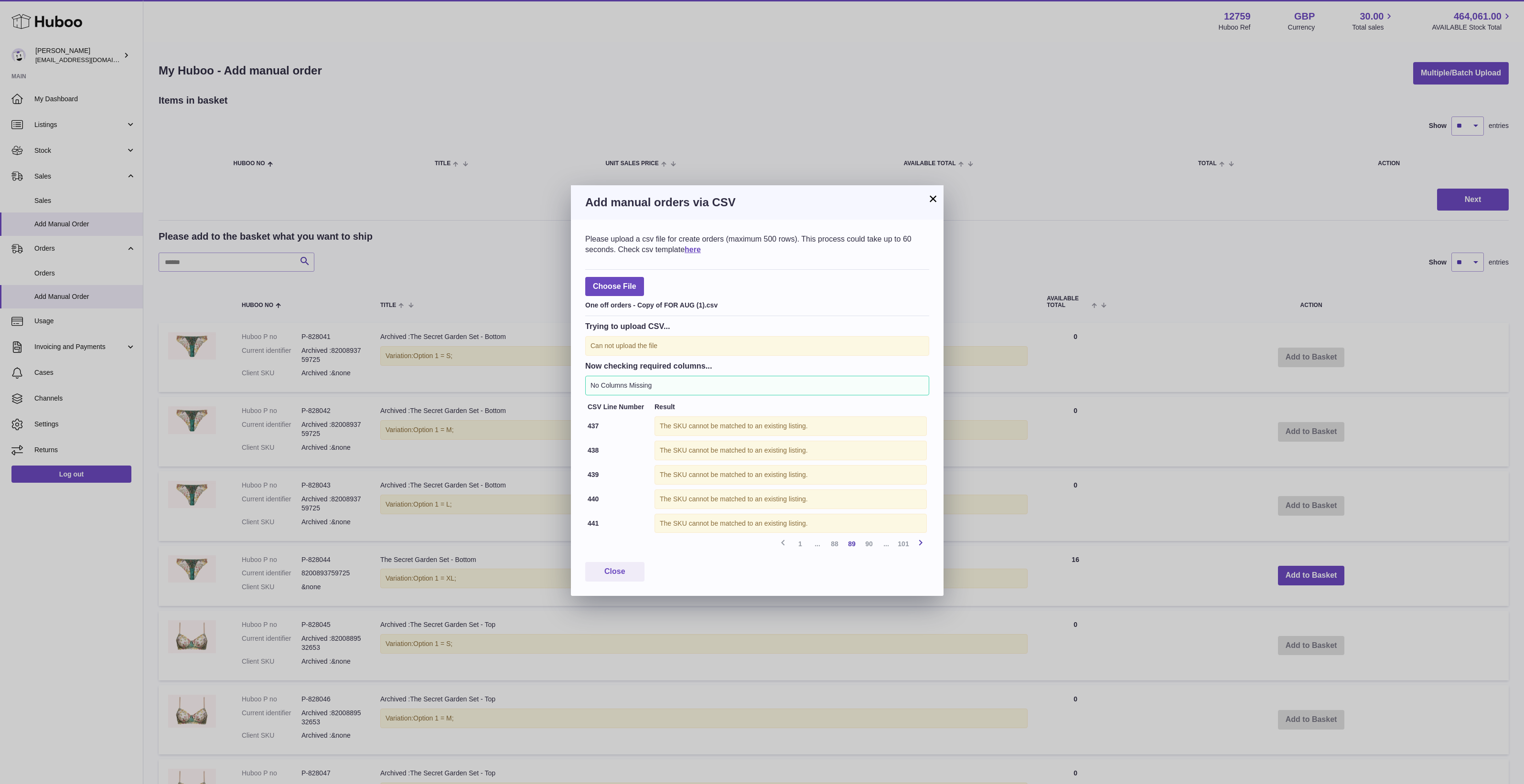
click at [920, 543] on icon at bounding box center [920, 543] width 11 height 12
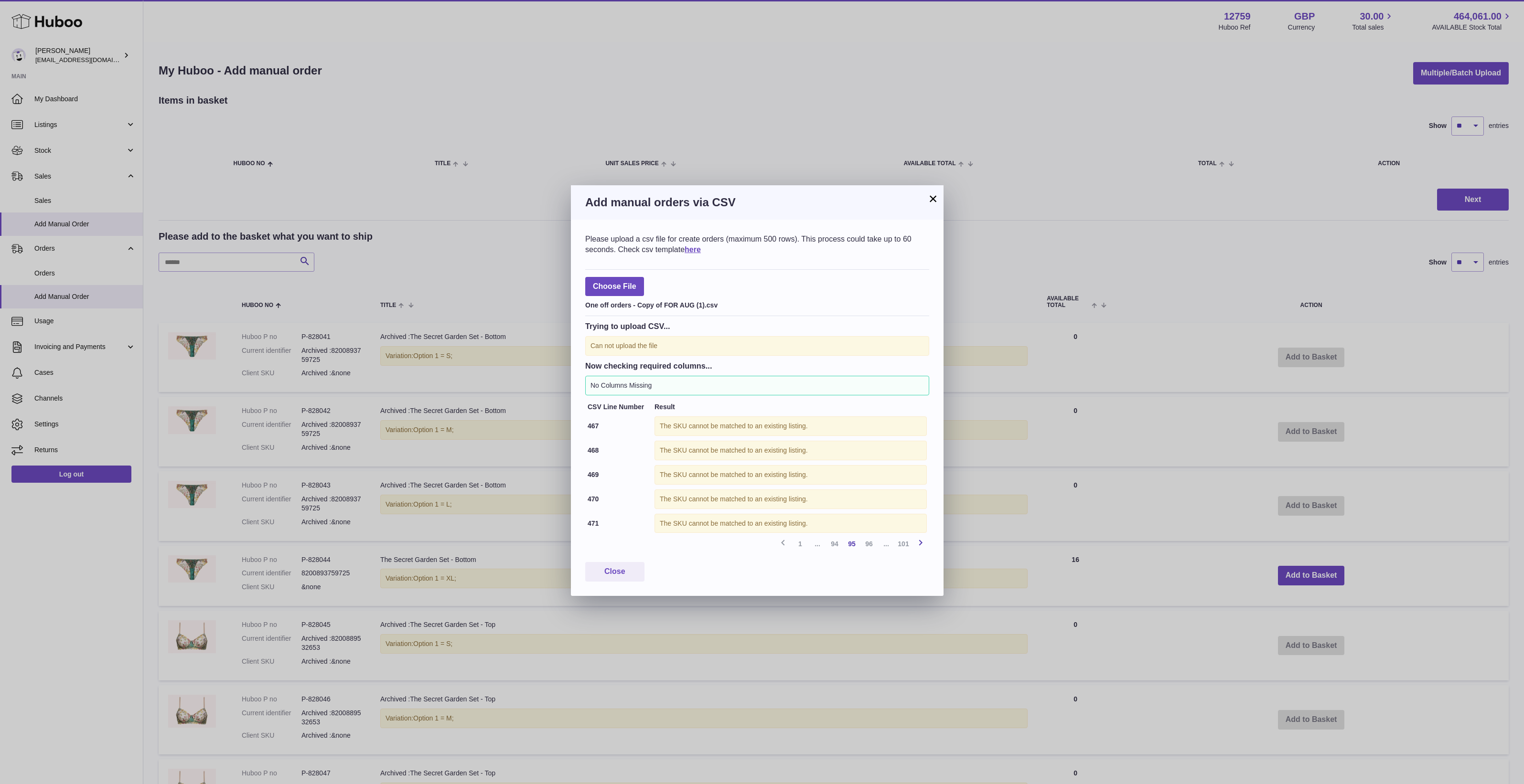
click at [920, 543] on icon at bounding box center [920, 543] width 11 height 12
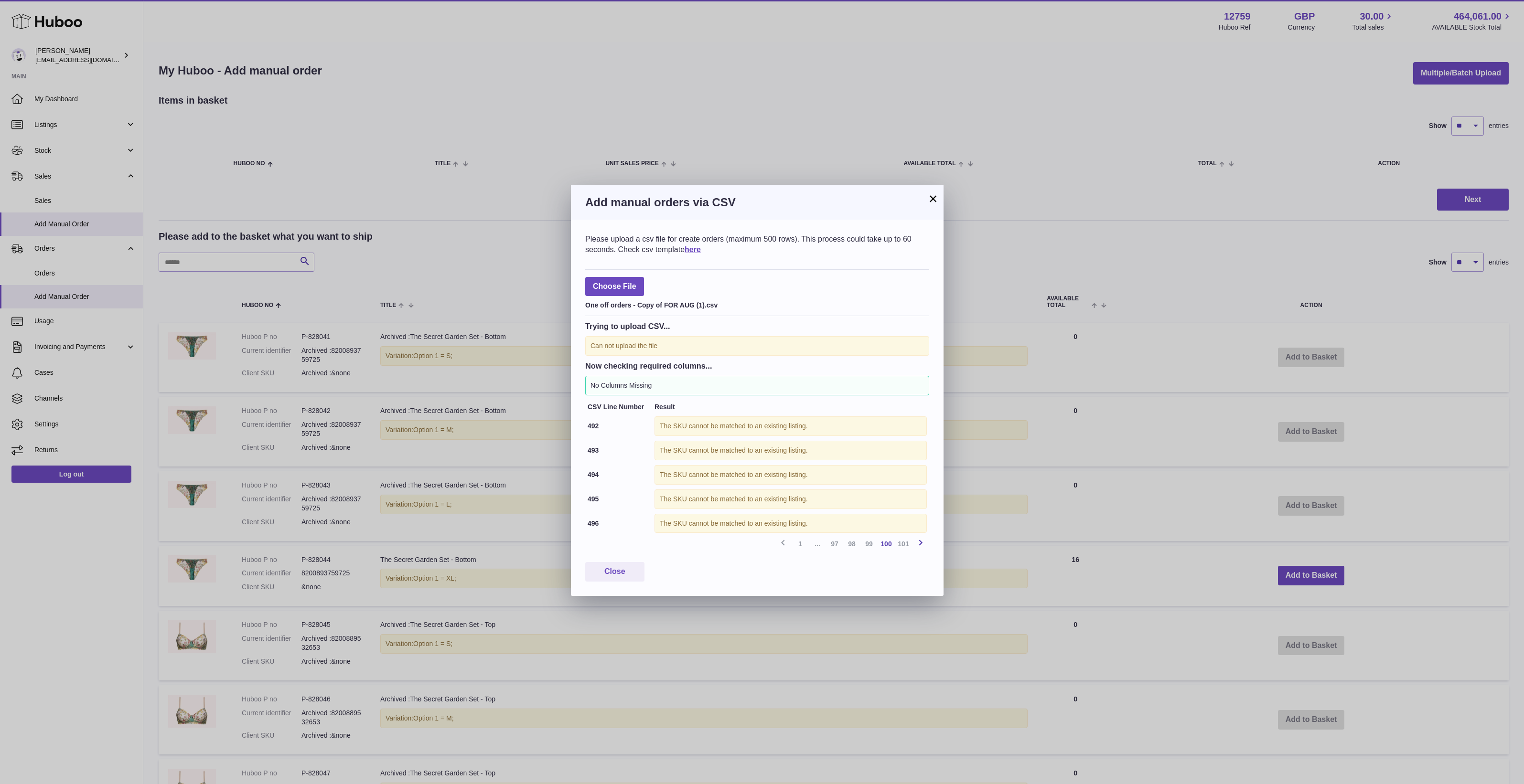
click at [920, 543] on icon at bounding box center [920, 543] width 11 height 12
click at [920, 562] on div "Close" at bounding box center [757, 572] width 344 height 19
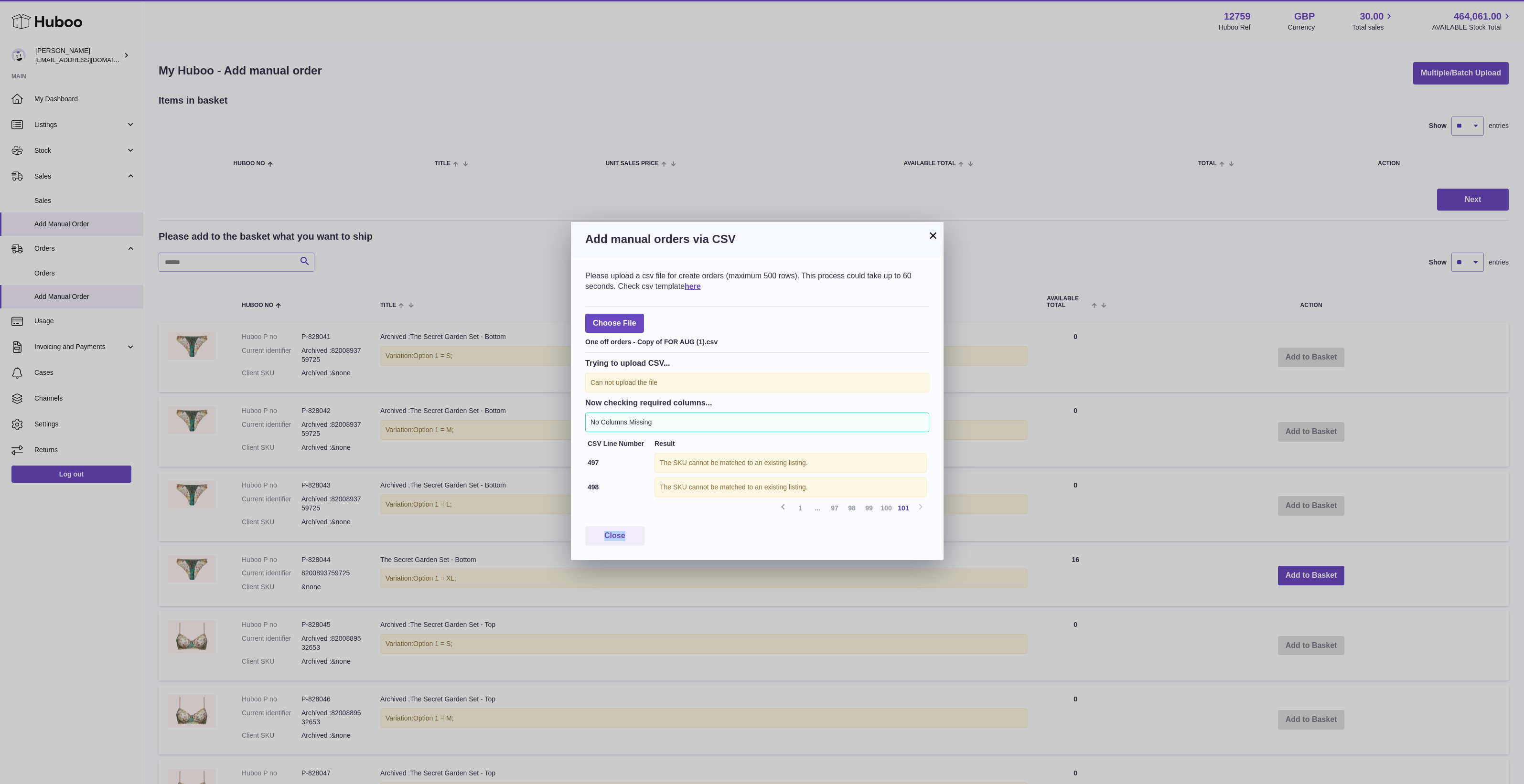
drag, startPoint x: 920, startPoint y: 543, endPoint x: 708, endPoint y: 560, distance: 212.7
click at [708, 560] on div "Please upload a csv file for create orders (maximum 500 rows). This process cou…" at bounding box center [757, 408] width 372 height 304
click at [432, 198] on div "× Add manual orders via CSV Please upload a csv file for create orders (maximum…" at bounding box center [762, 392] width 1524 height 784
click at [931, 237] on button "×" at bounding box center [933, 235] width 11 height 11
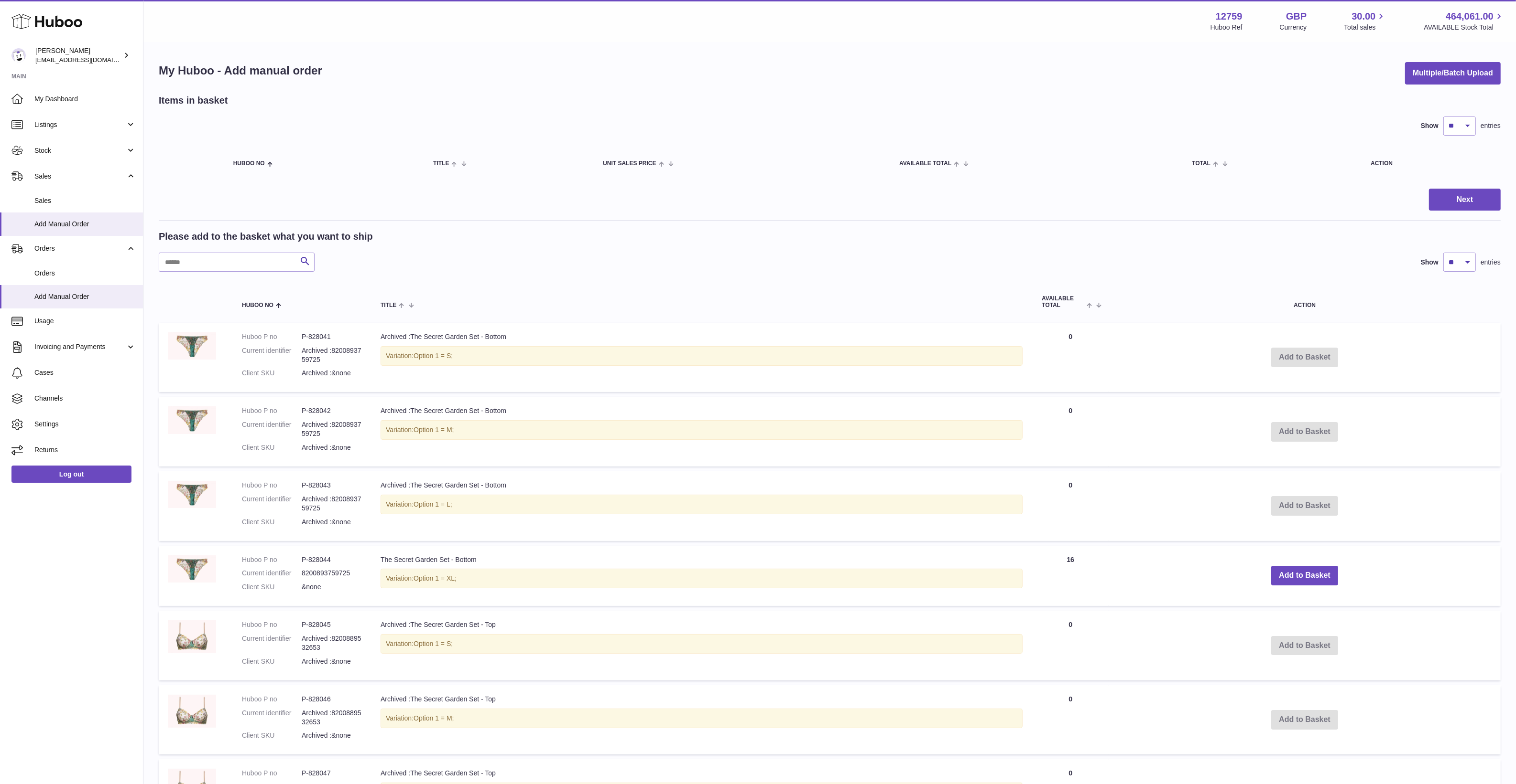
drag, startPoint x: 90, startPoint y: 135, endPoint x: 90, endPoint y: 164, distance: 29.0
click at [90, 135] on link "Listings" at bounding box center [71, 124] width 143 height 26
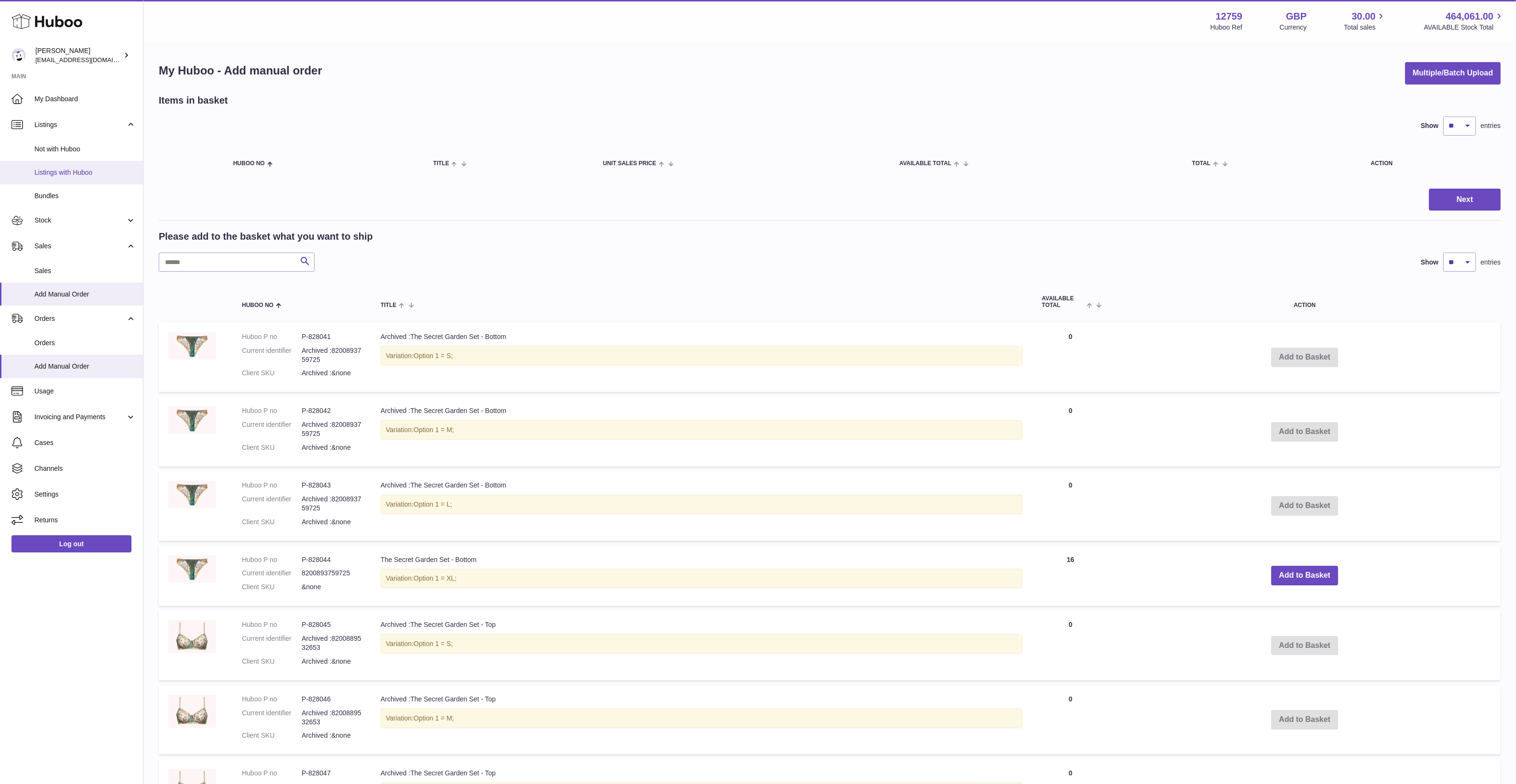
click at [90, 173] on span "Listings with Huboo" at bounding box center [85, 172] width 101 height 9
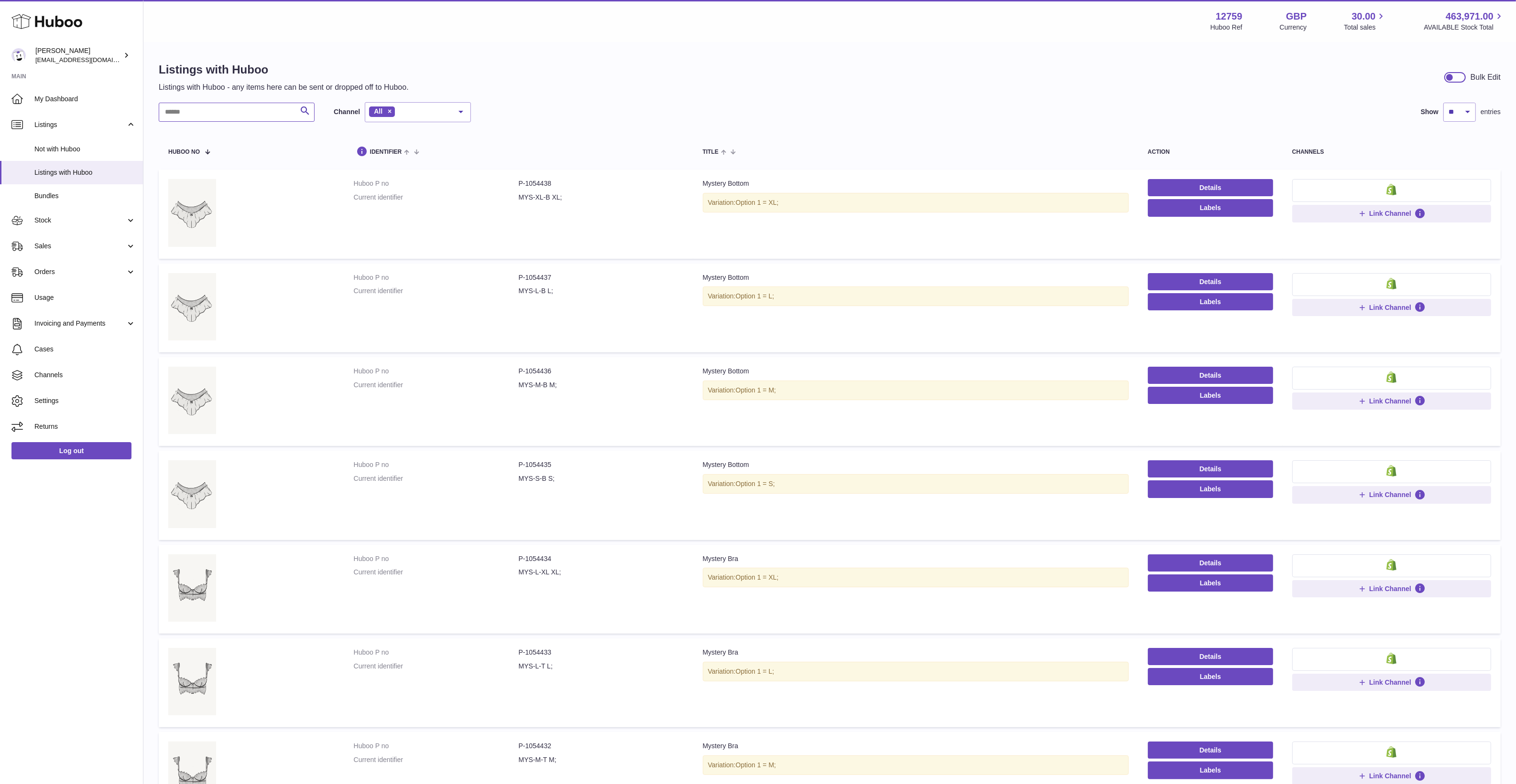
click at [238, 116] on input "text" at bounding box center [236, 113] width 156 height 19
paste input "******"
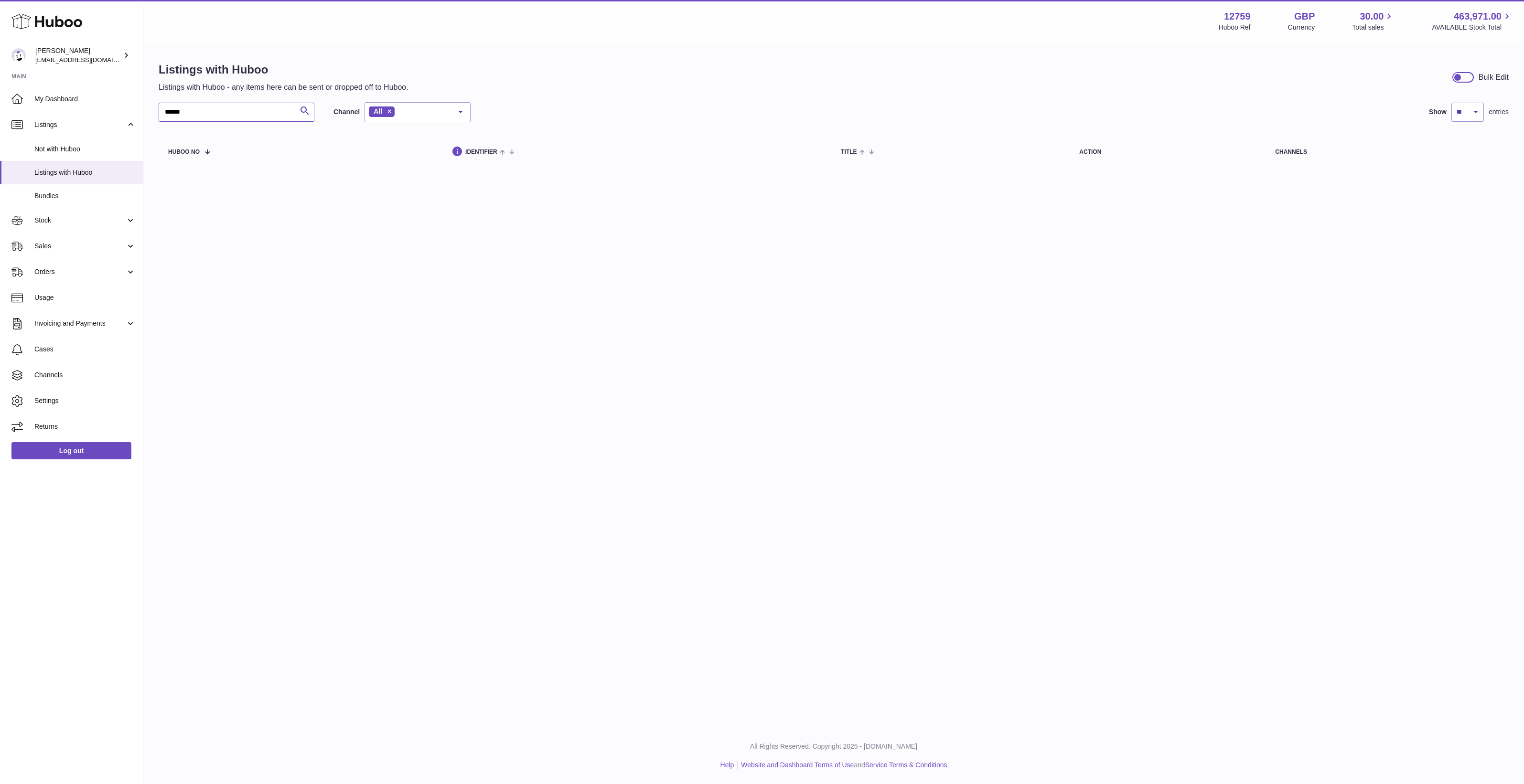
click at [182, 113] on input "******" at bounding box center [236, 113] width 156 height 19
type input "******"
click at [557, 643] on div "Menu Huboo 12759 Huboo Ref GBP Currency 30.00 Total sales 463,971.00 AVAILABLE …" at bounding box center [833, 363] width 1381 height 728
click at [244, 114] on input "******" at bounding box center [236, 113] width 156 height 19
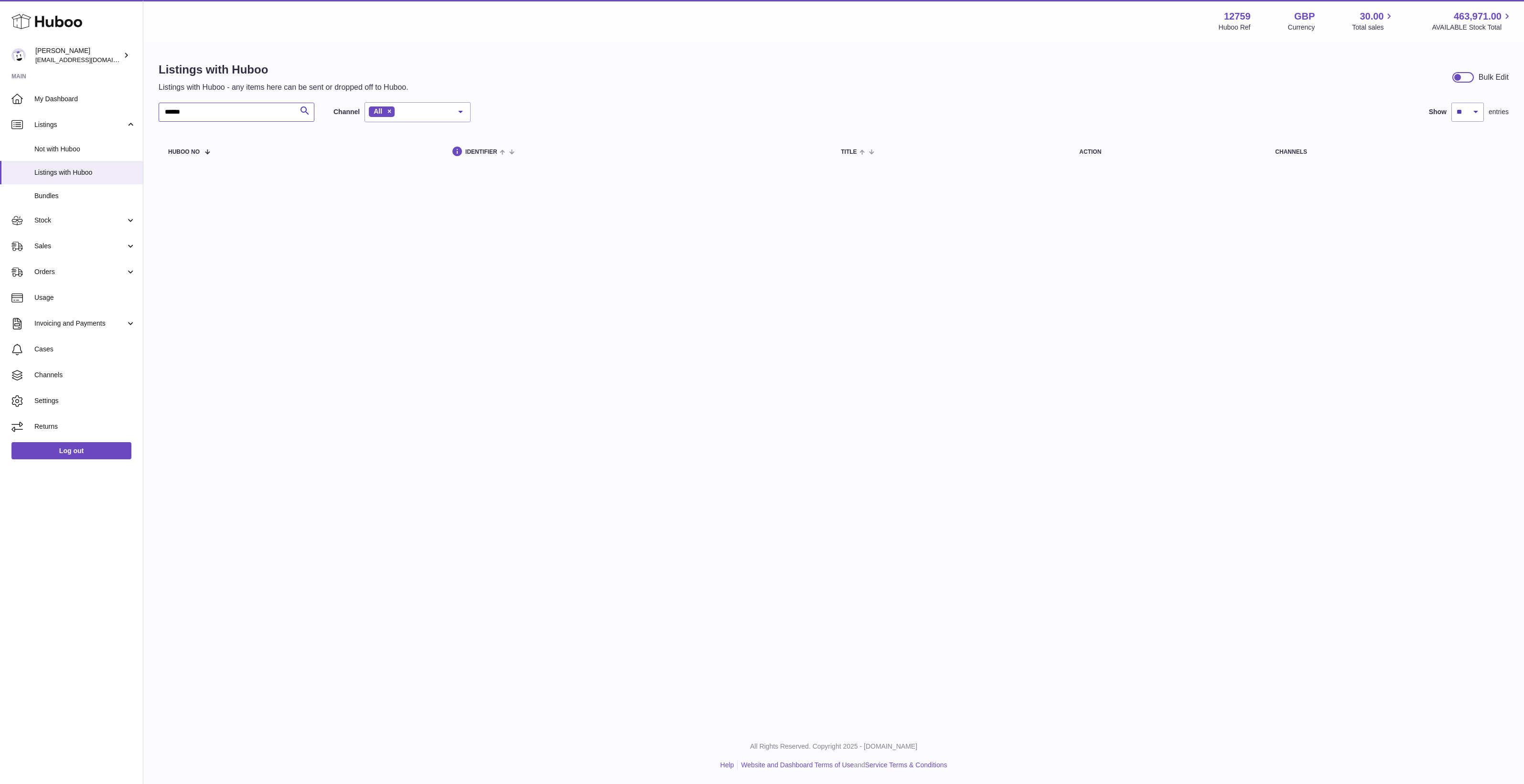
click at [244, 114] on input "******" at bounding box center [236, 113] width 156 height 19
